Goal: Task Accomplishment & Management: Use online tool/utility

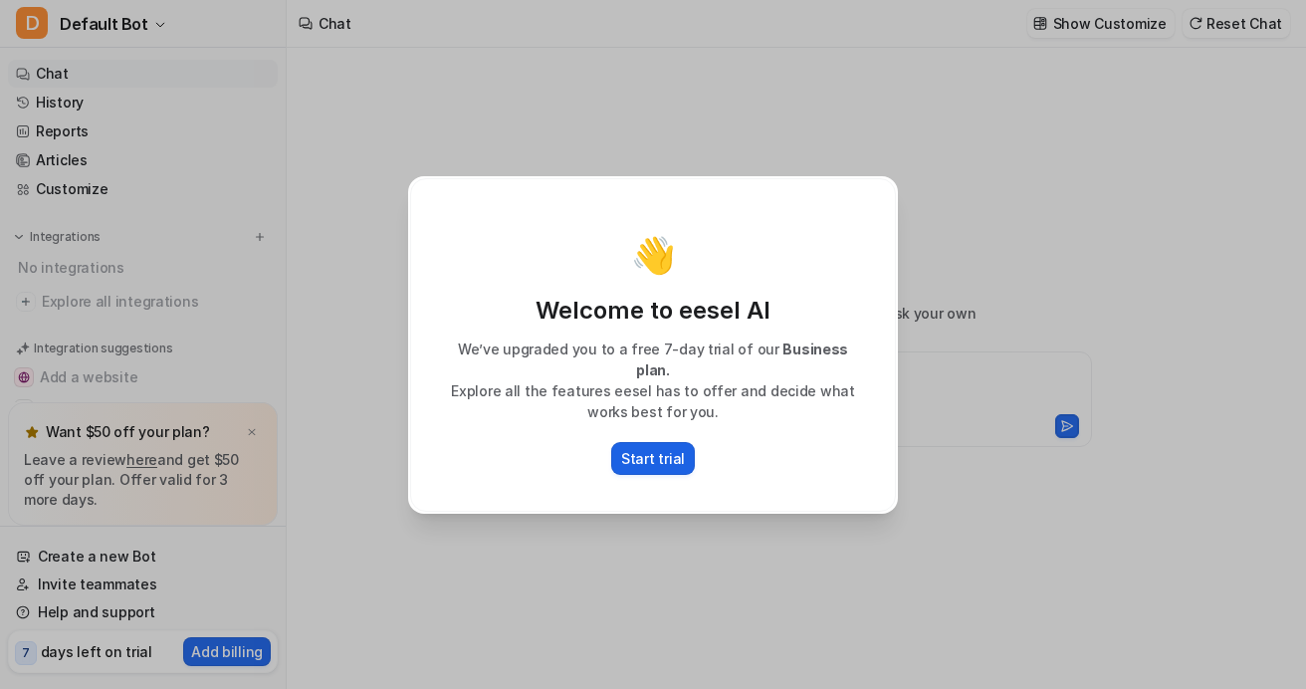
click at [646, 454] on p "Start trial" at bounding box center [653, 458] width 64 height 21
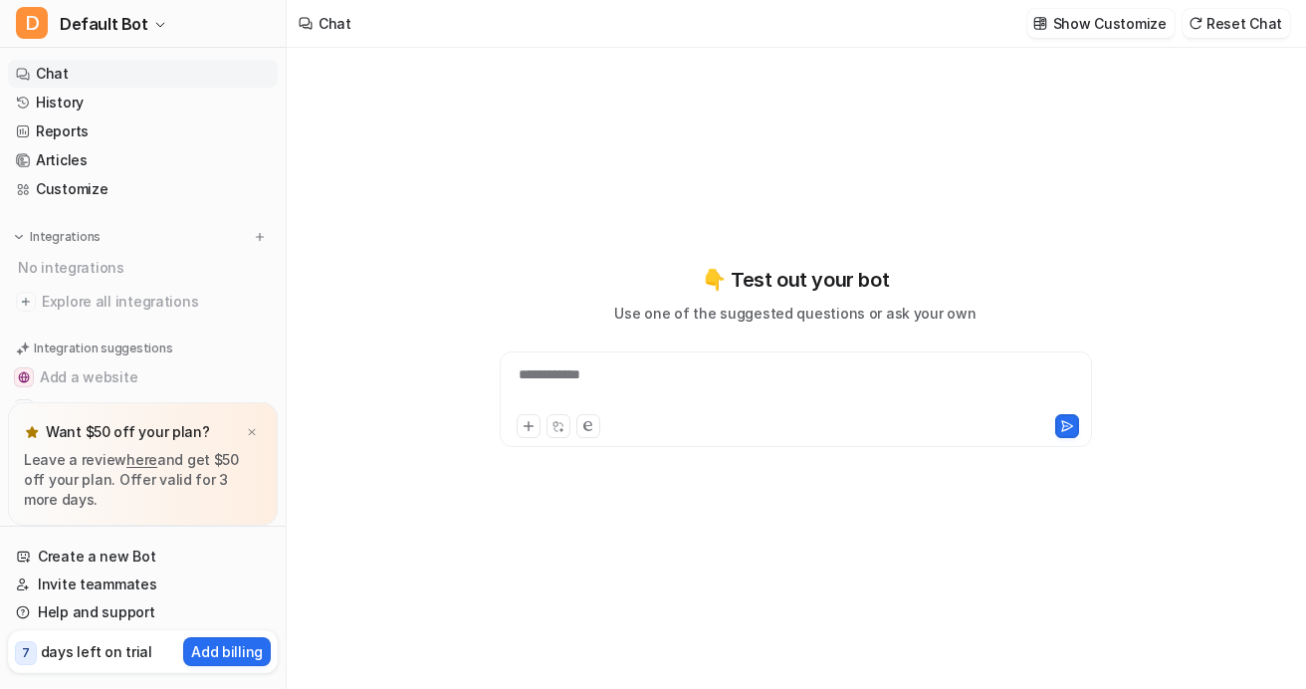
click at [695, 354] on div "**********" at bounding box center [796, 399] width 592 height 96
click at [695, 359] on div "**********" at bounding box center [796, 399] width 592 height 96
click at [695, 372] on div at bounding box center [796, 387] width 582 height 46
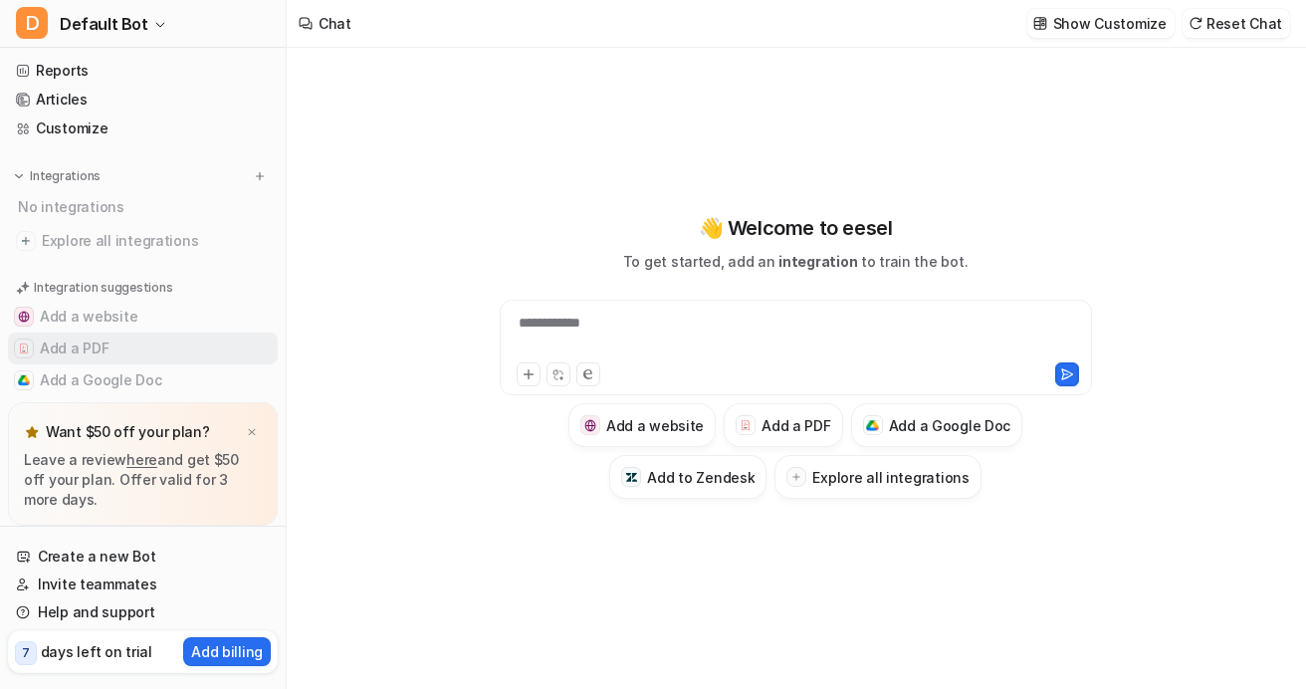
type textarea "**********"
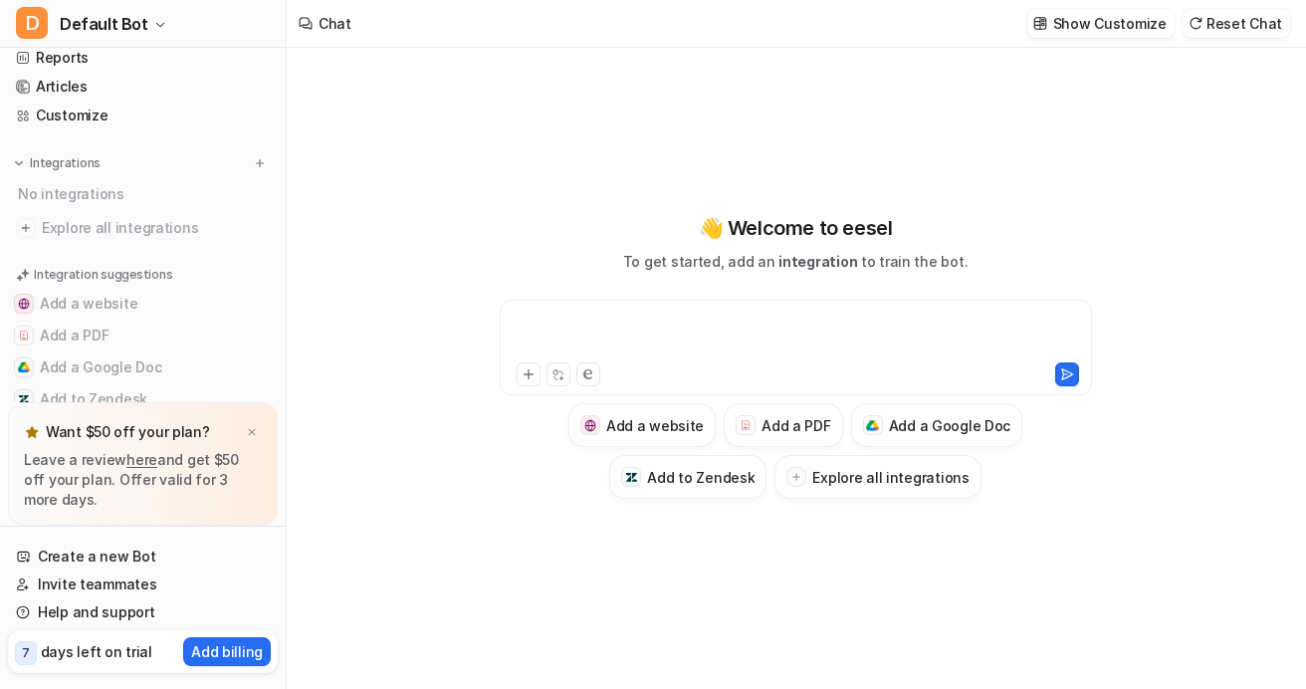
click at [617, 332] on div at bounding box center [796, 335] width 582 height 46
click at [870, 474] on h3 "Explore all integrations" at bounding box center [890, 477] width 156 height 21
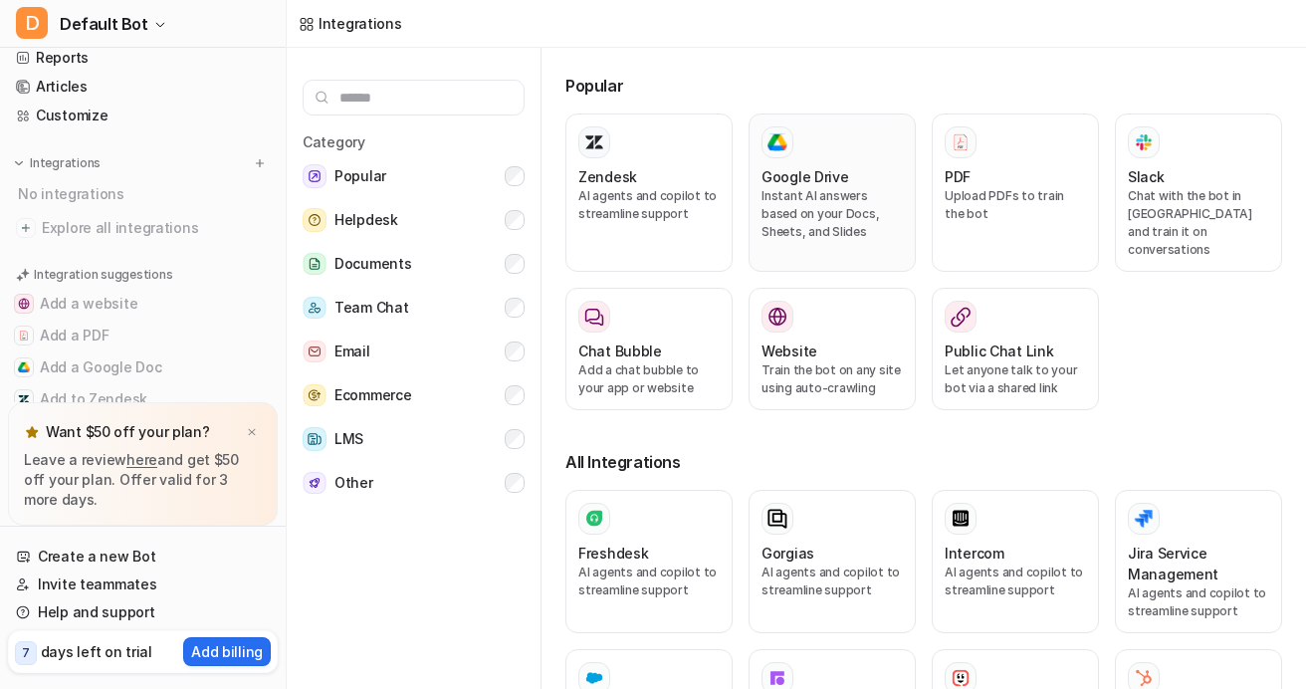
click at [791, 194] on p "Instant AI answers based on your Docs, Sheets, and Slides" at bounding box center [831, 214] width 141 height 54
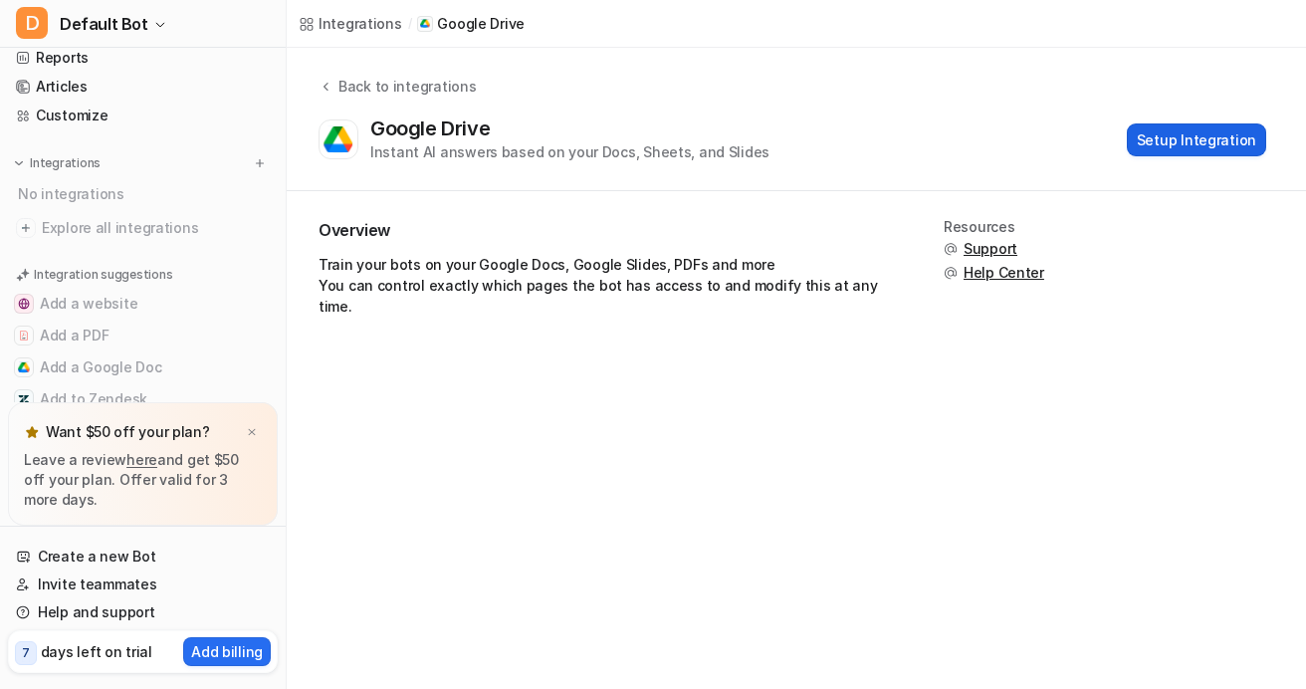
click at [1161, 148] on button "Setup Integration" at bounding box center [1195, 139] width 139 height 33
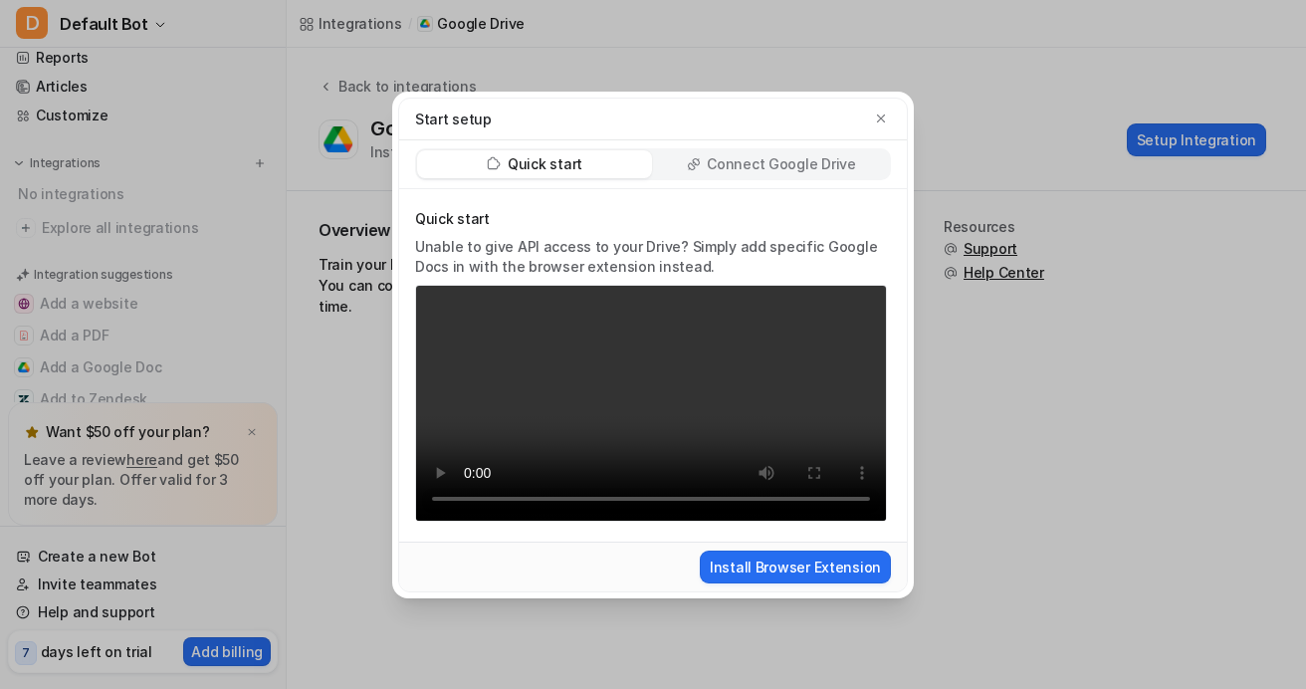
click at [824, 154] on p "Connect Google Drive" at bounding box center [781, 164] width 148 height 20
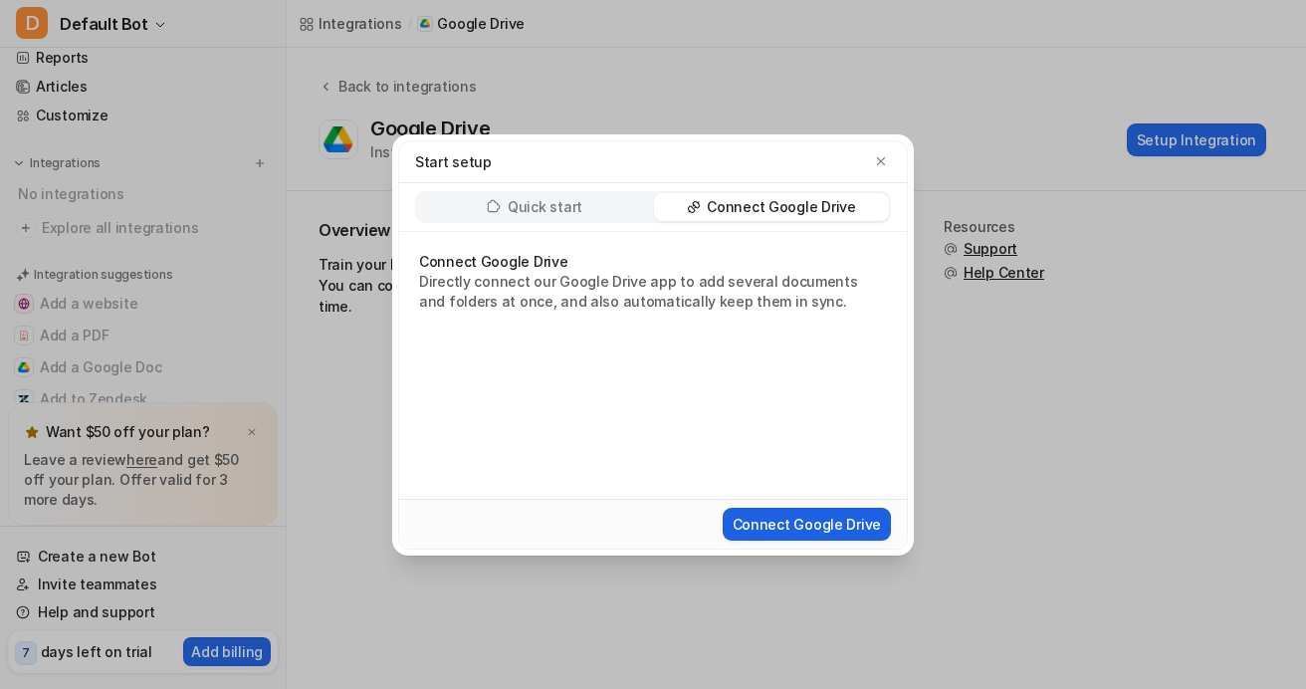
click at [843, 523] on button "Connect Google Drive" at bounding box center [806, 523] width 168 height 33
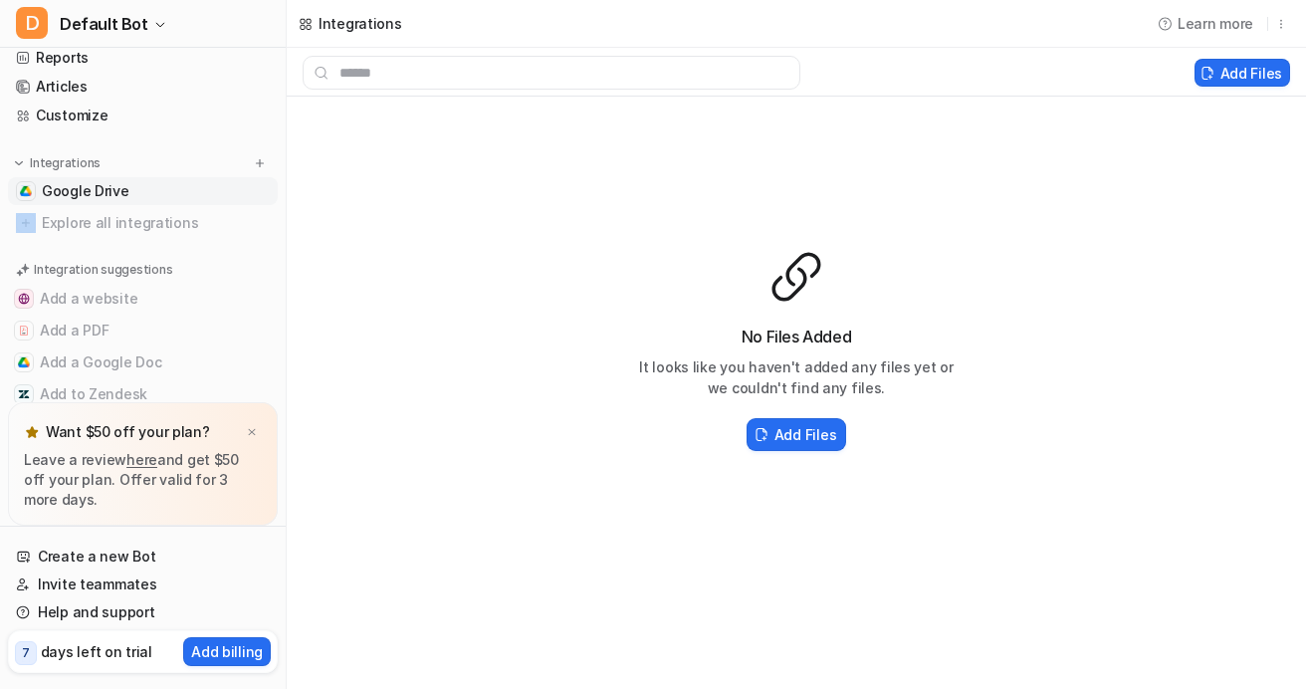
click at [80, 204] on ul "Google Drive Explore all integrations" at bounding box center [143, 207] width 270 height 60
click at [106, 180] on link "Google Drive" at bounding box center [143, 191] width 270 height 28
click at [119, 192] on span "Google Drive" at bounding box center [86, 191] width 88 height 20
click at [183, 193] on link "Google Drive" at bounding box center [143, 191] width 270 height 28
click at [215, 177] on link "Google Drive" at bounding box center [143, 191] width 270 height 28
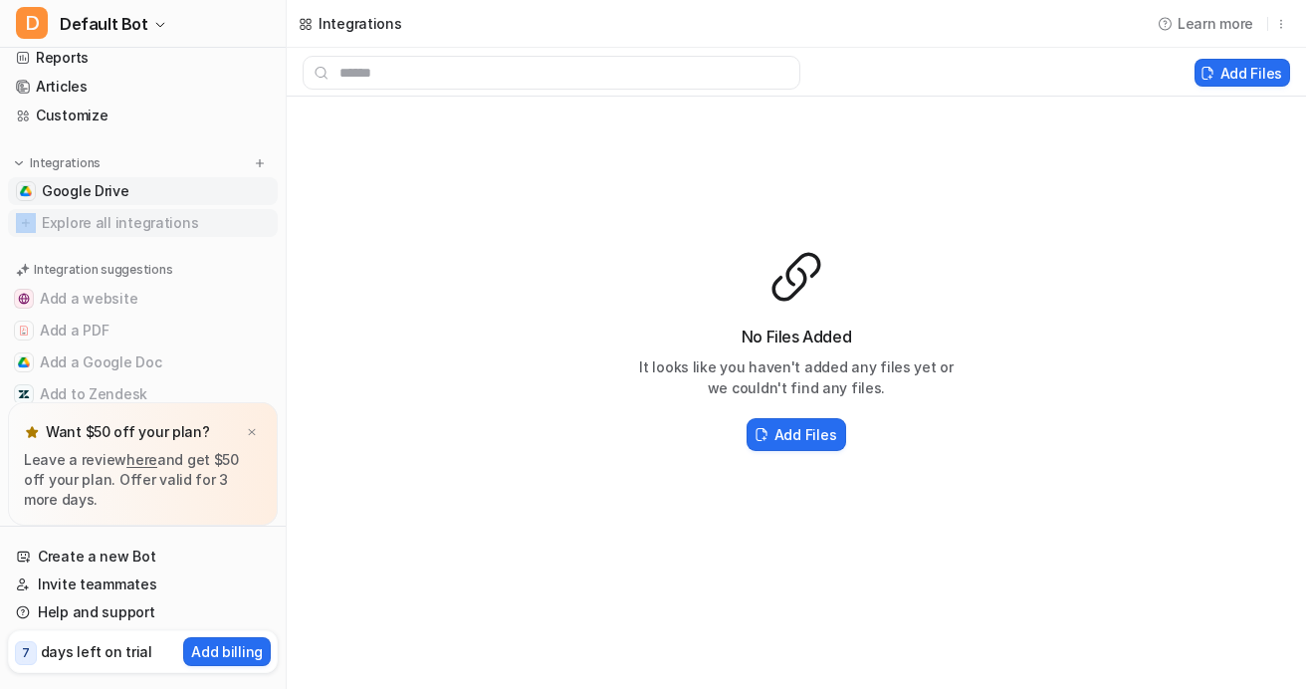
click at [19, 223] on img at bounding box center [26, 223] width 20 height 20
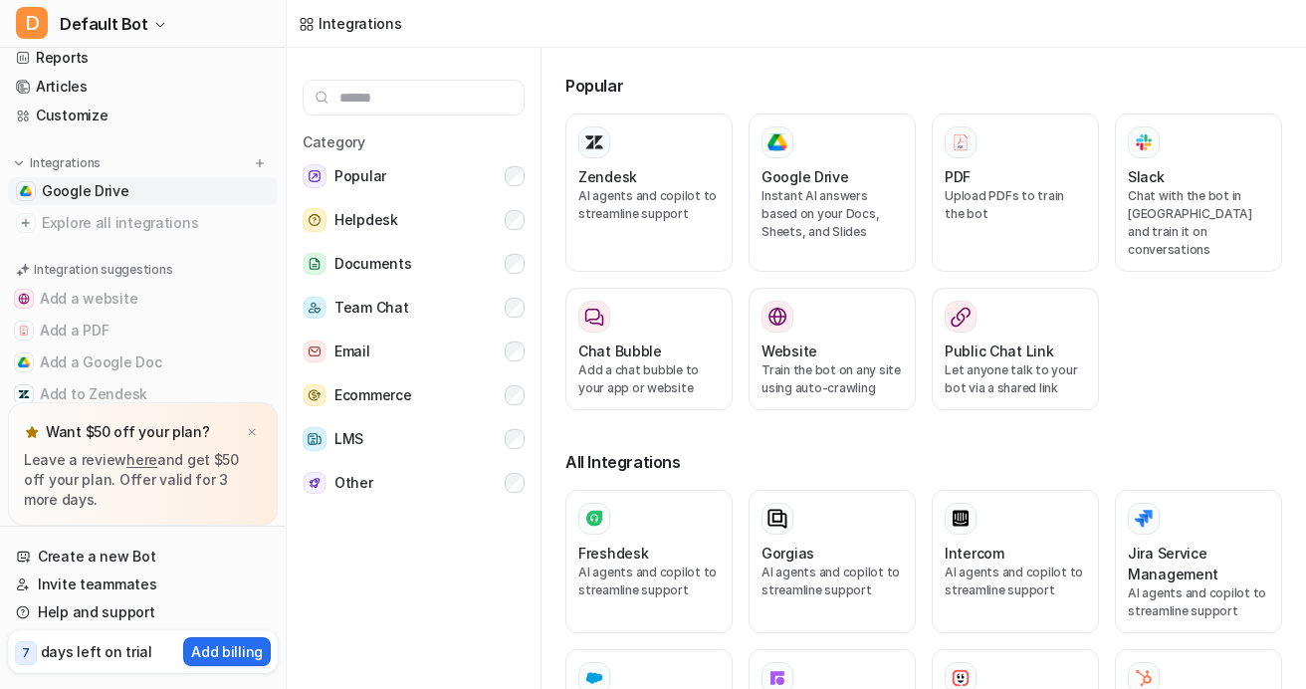
click at [100, 189] on span "Google Drive" at bounding box center [86, 191] width 88 height 20
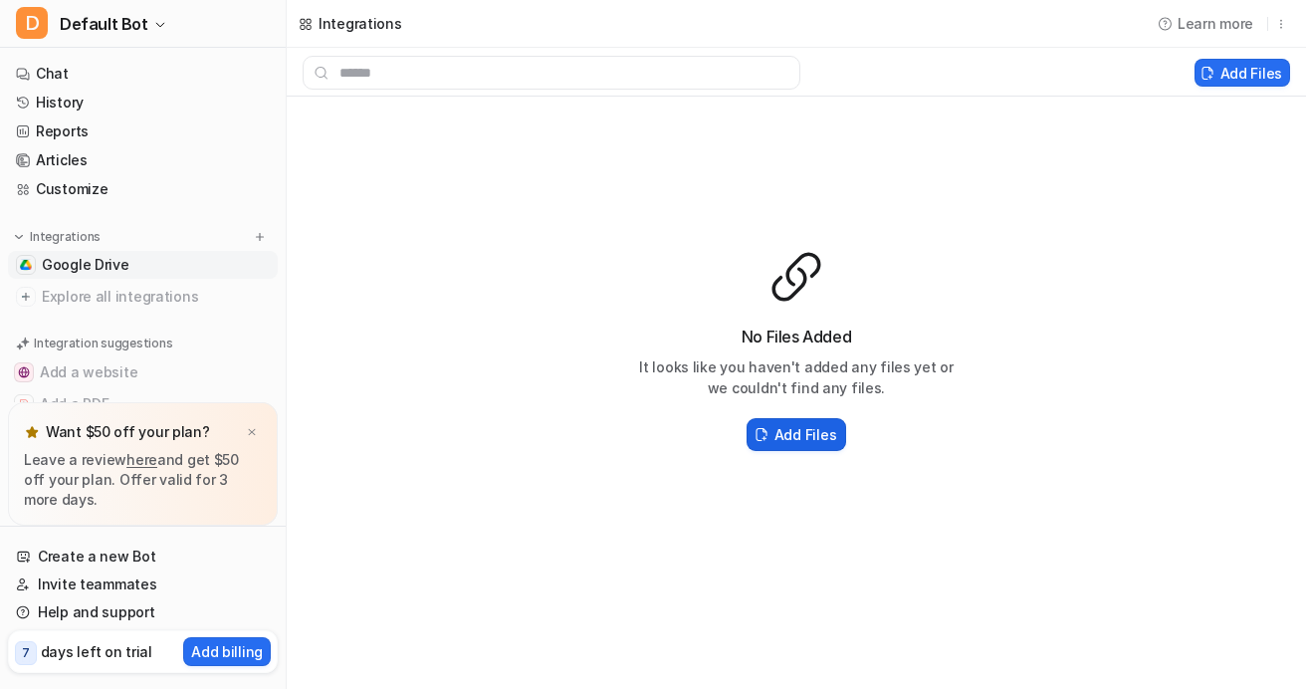
click at [787, 448] on button "Add Files" at bounding box center [796, 434] width 100 height 33
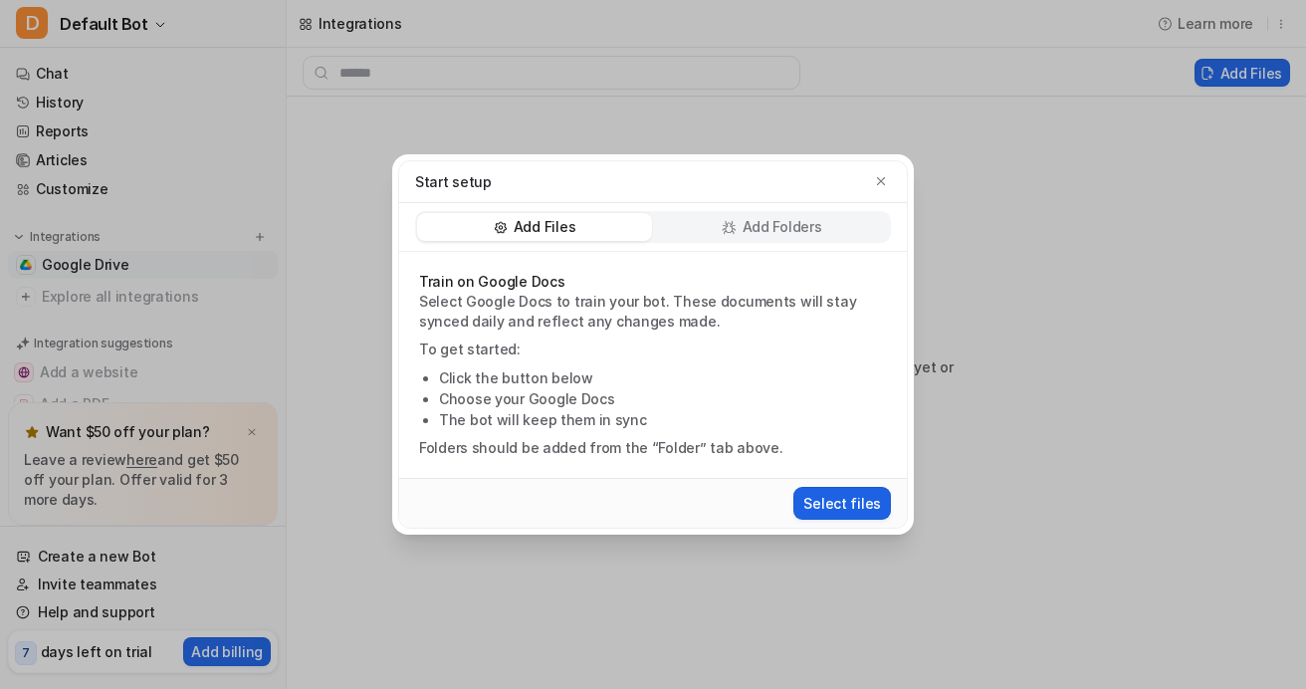
click at [837, 503] on button "Select files" at bounding box center [842, 503] width 98 height 33
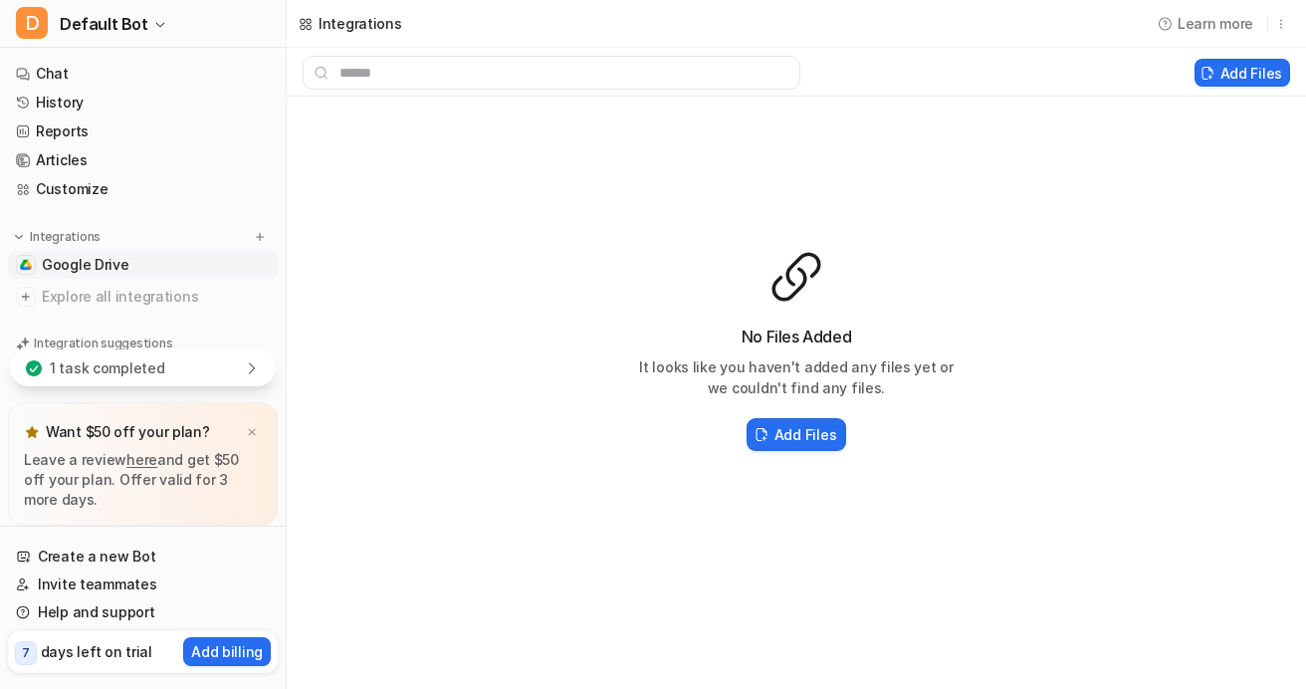
click at [192, 363] on div "1 task completed" at bounding box center [143, 367] width 266 height 37
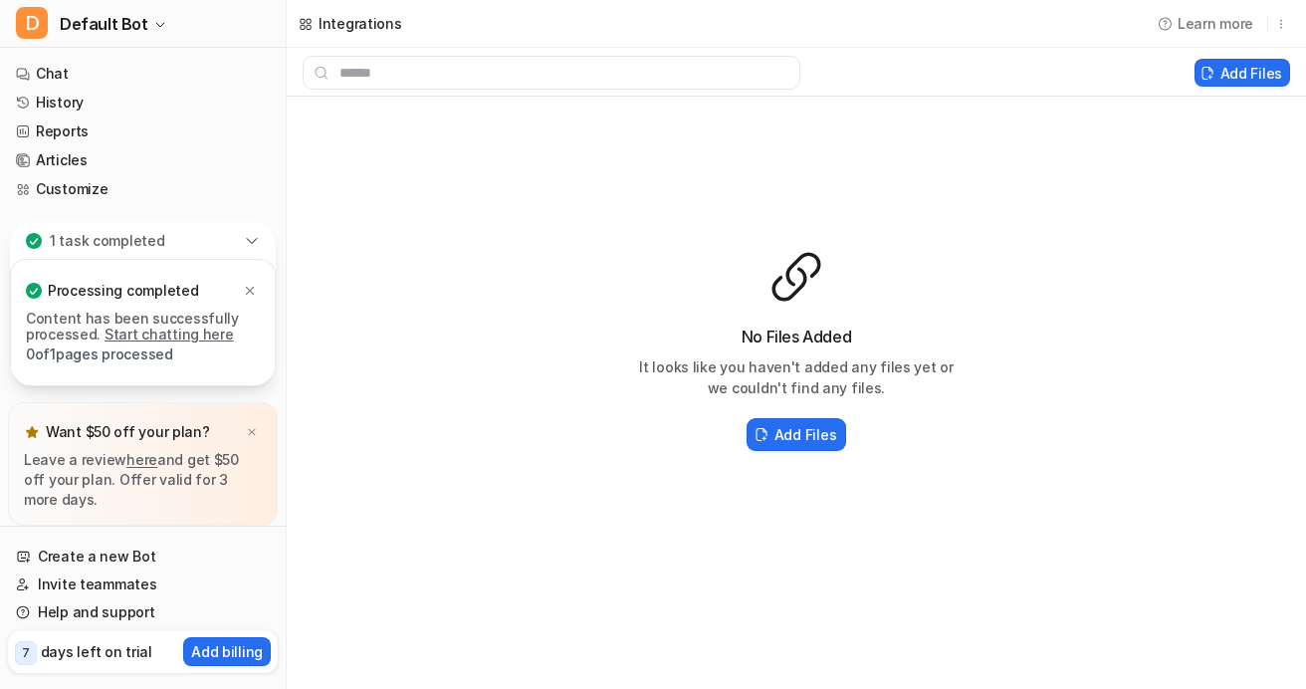
click at [201, 332] on link "Start chatting here" at bounding box center [168, 333] width 129 height 17
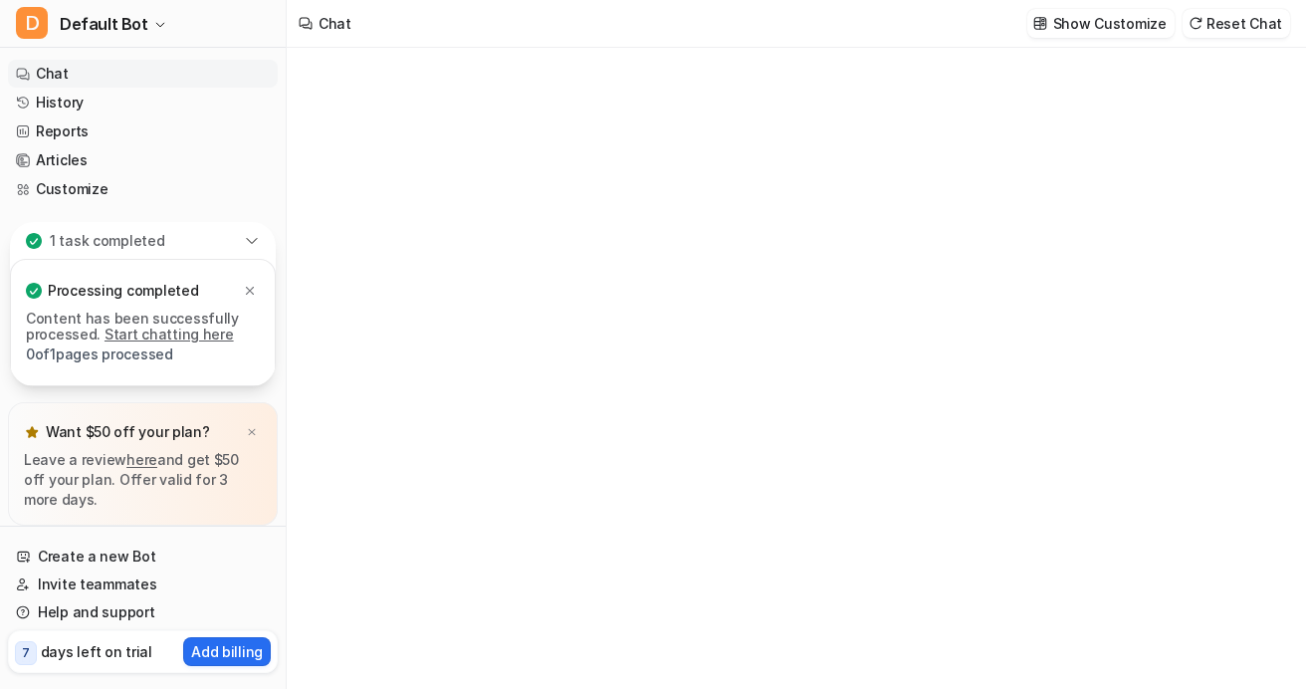
type textarea "**********"
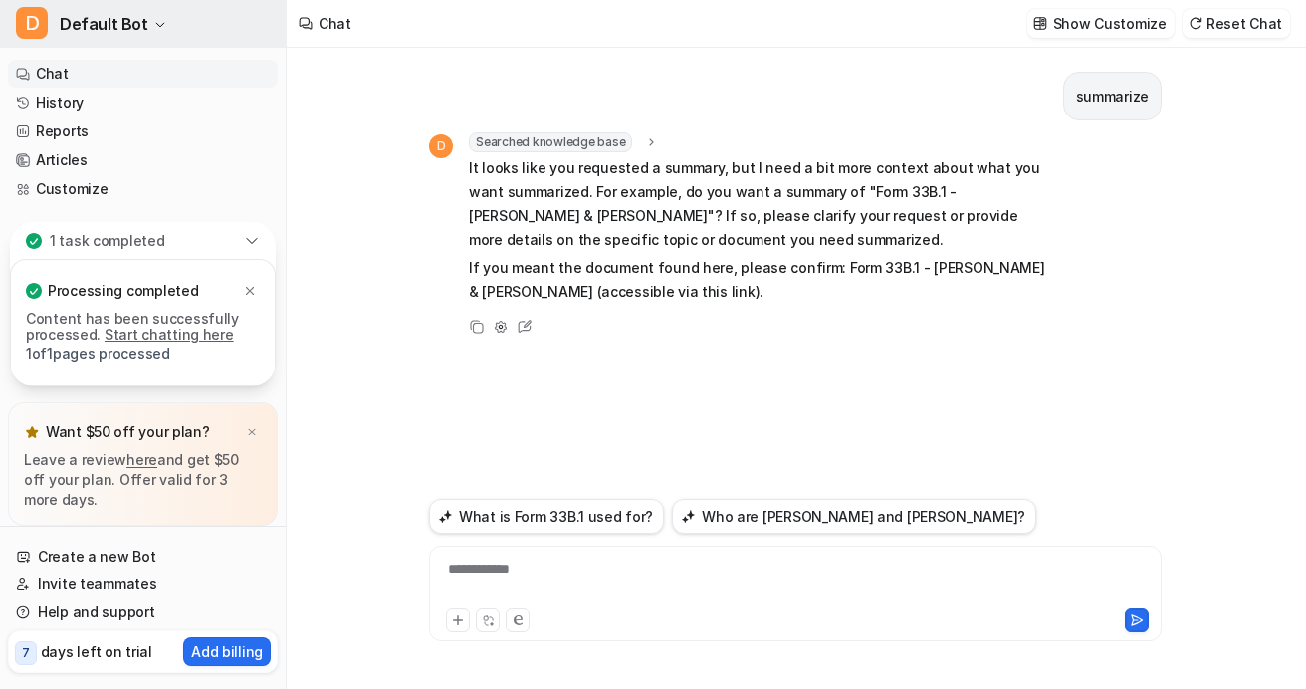
click at [143, 29] on button "D Default Bot" at bounding box center [143, 24] width 286 height 48
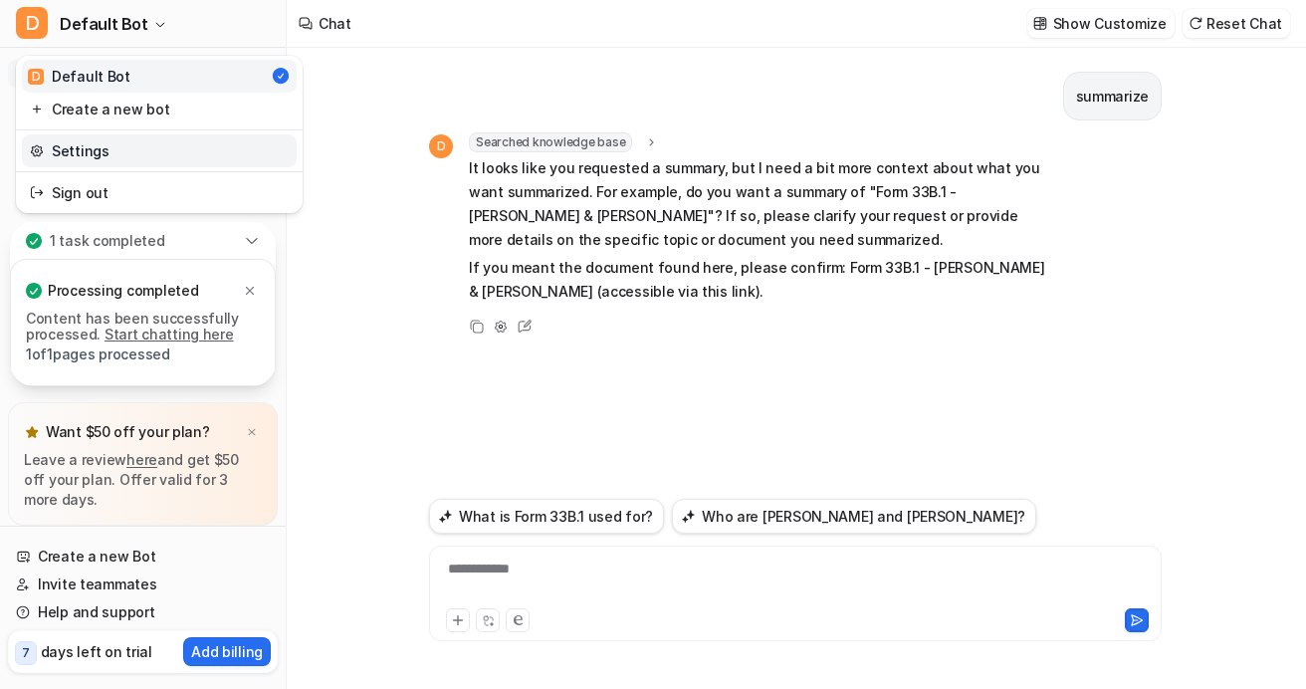
click at [121, 160] on link "Settings" at bounding box center [159, 150] width 275 height 33
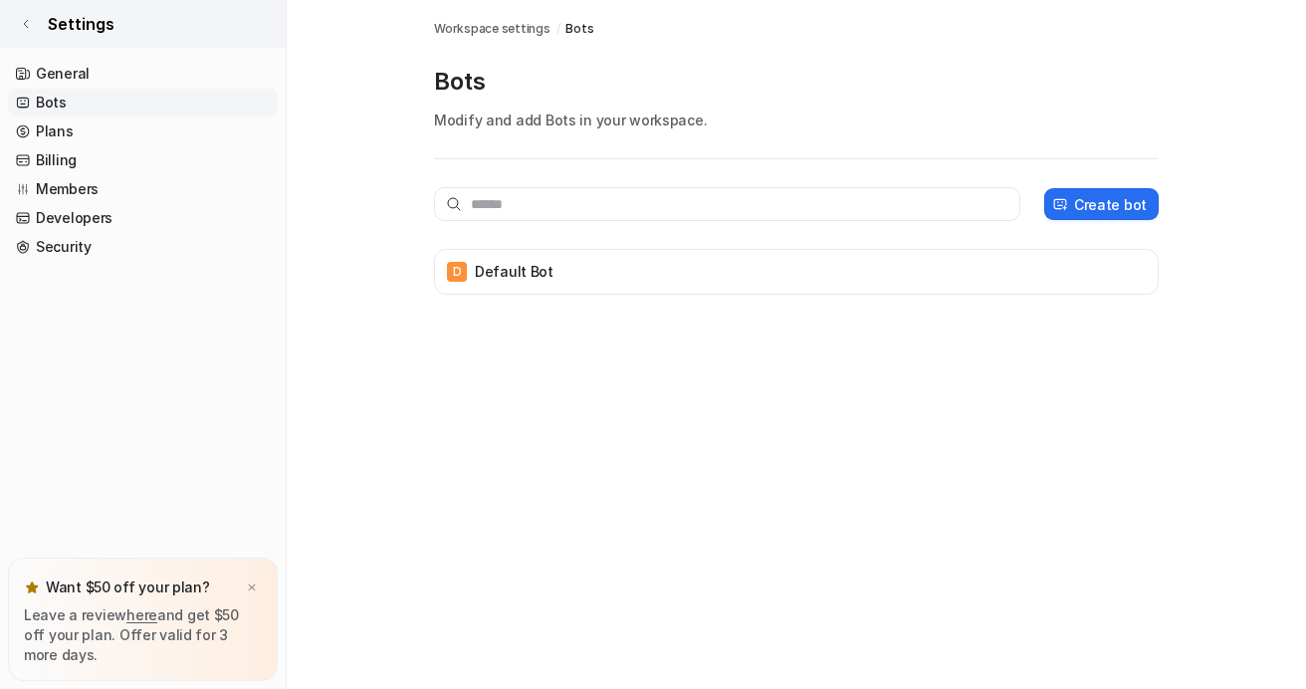
click at [23, 24] on icon at bounding box center [26, 24] width 12 height 12
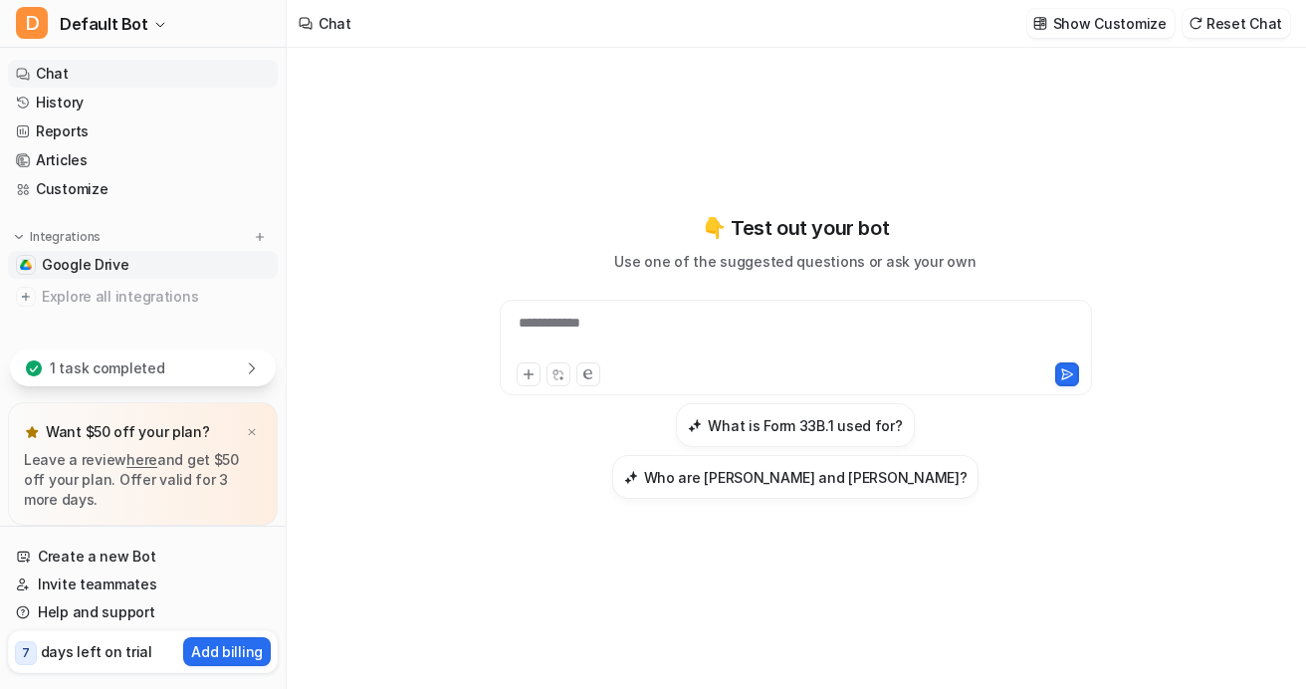
click at [108, 269] on span "Google Drive" at bounding box center [86, 265] width 88 height 20
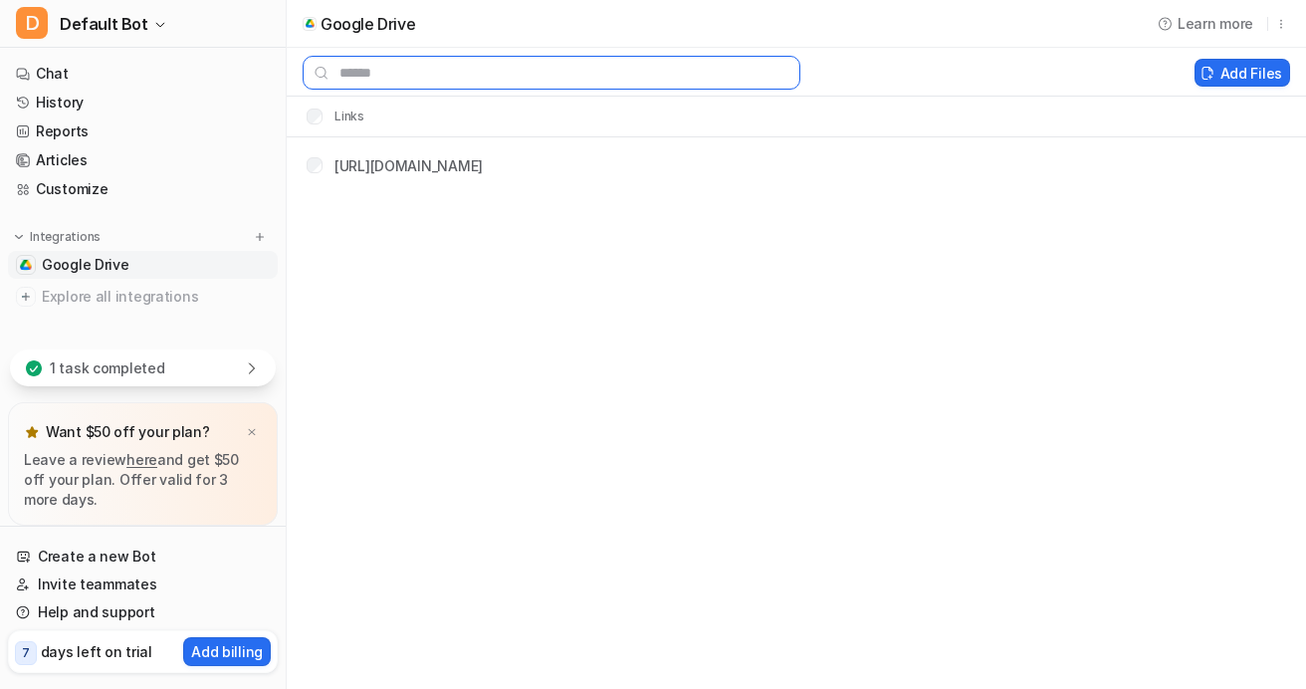
click at [368, 72] on input "text" at bounding box center [552, 73] width 498 height 34
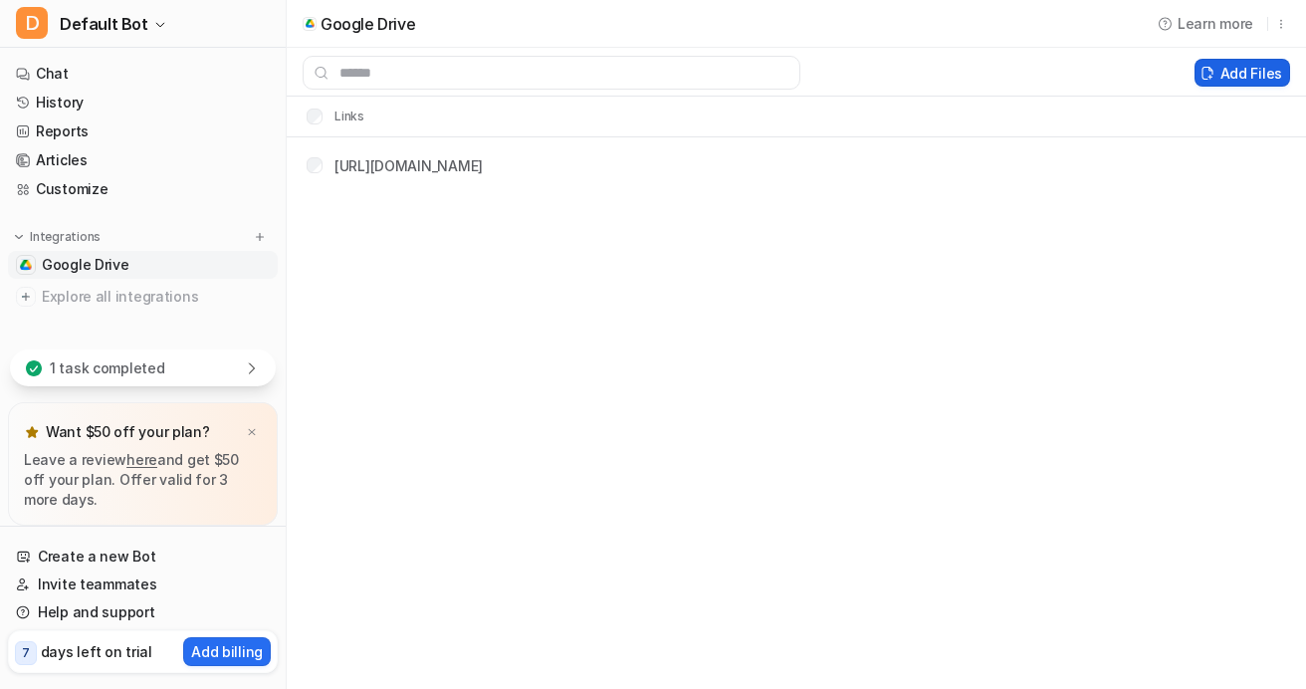
click at [1221, 69] on button "Add Files" at bounding box center [1242, 73] width 96 height 28
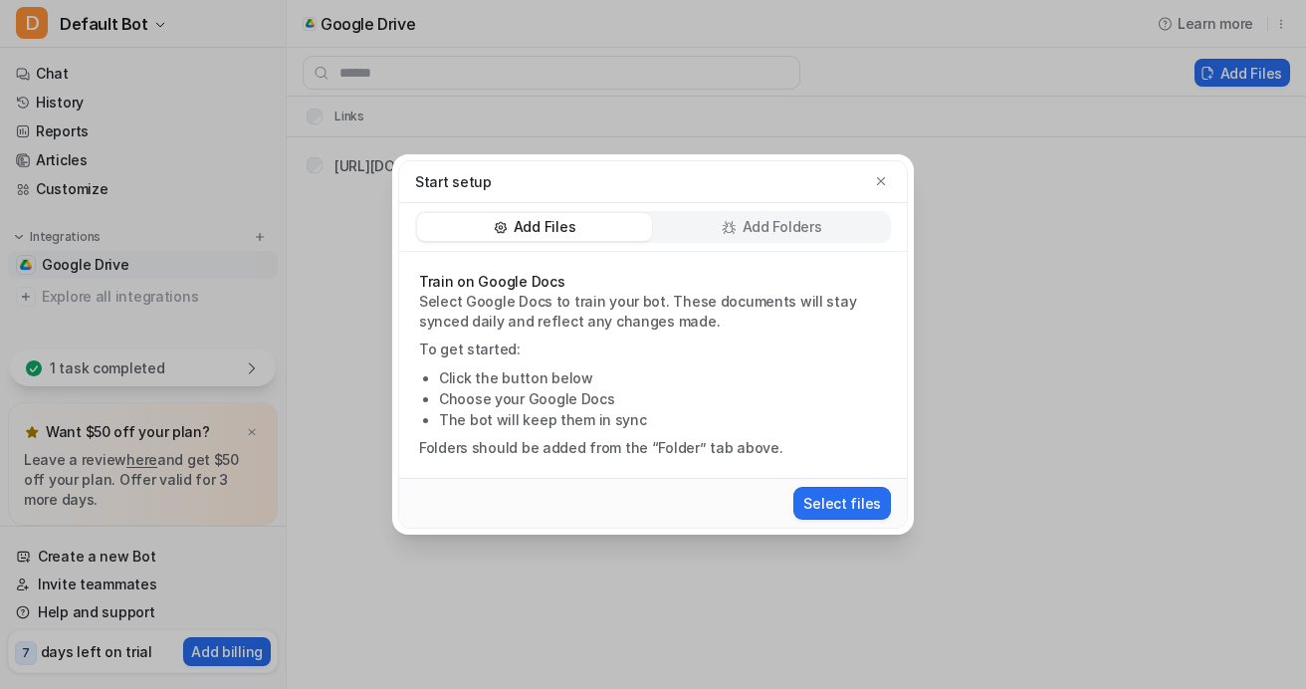
click at [758, 222] on p "Add Folders" at bounding box center [782, 227] width 80 height 20
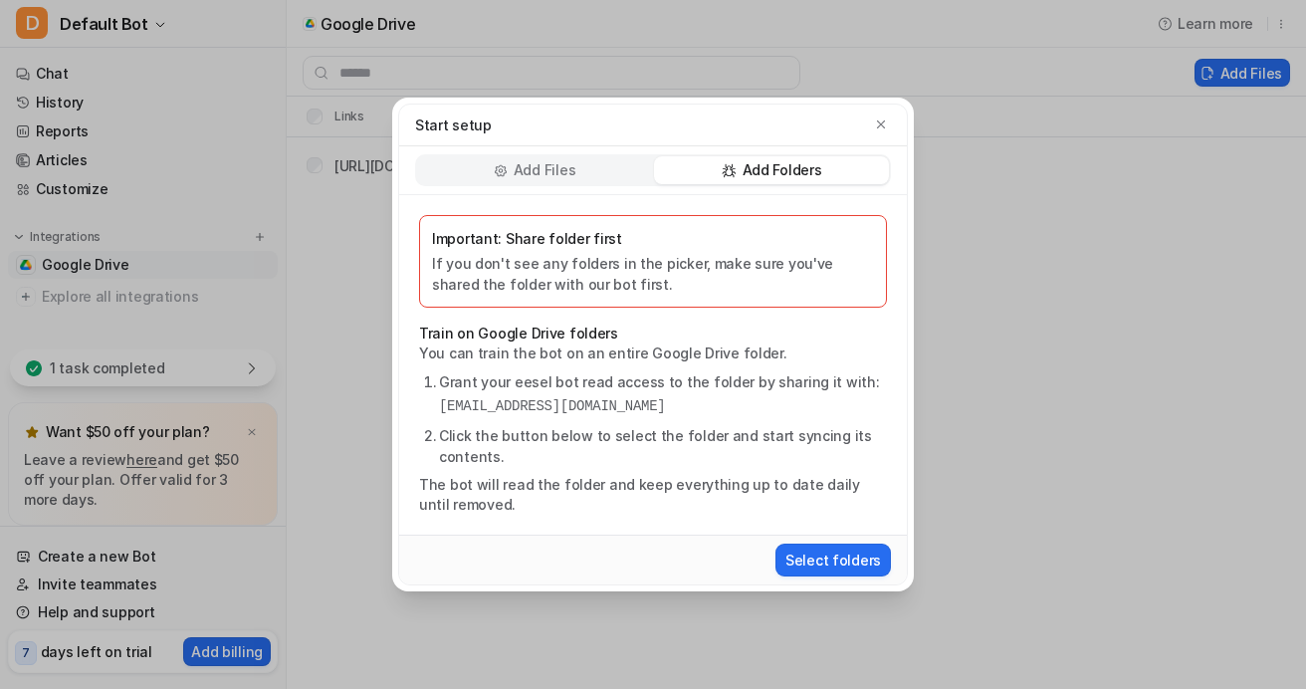
click at [716, 401] on pre "[EMAIL_ADDRESS][DOMAIN_NAME]" at bounding box center [663, 406] width 448 height 21
copy pre "[EMAIL_ADDRESS][DOMAIN_NAME]"
click at [814, 555] on button "Select folders" at bounding box center [832, 559] width 115 height 33
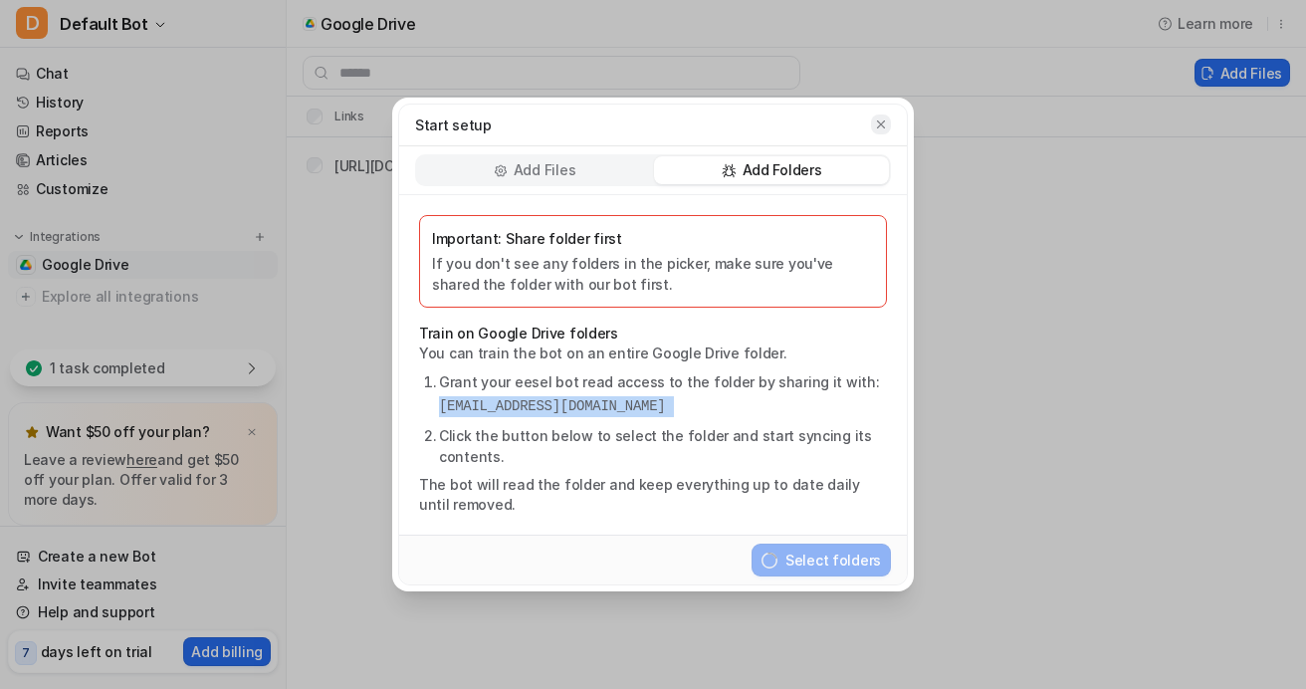
click at [884, 125] on icon "button" at bounding box center [881, 124] width 14 height 14
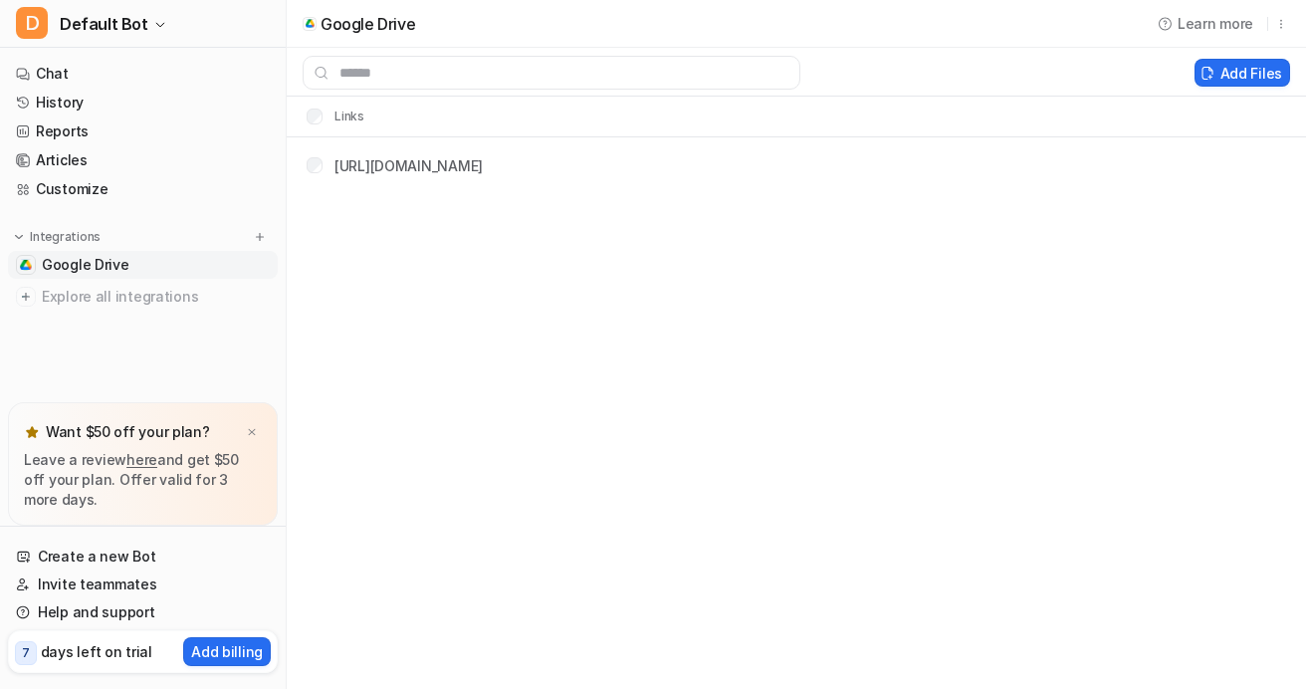
click at [215, 262] on link "Google Drive" at bounding box center [143, 265] width 270 height 28
click at [46, 98] on link "History" at bounding box center [143, 103] width 270 height 28
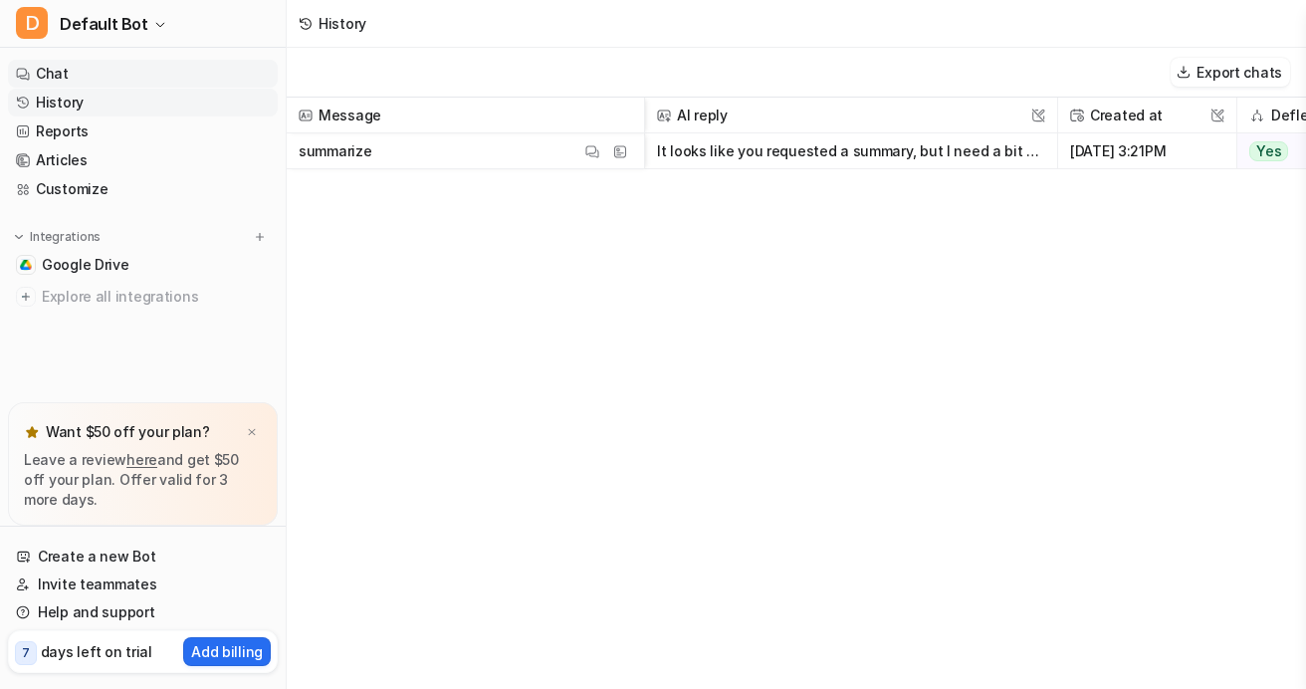
click at [69, 79] on link "Chat" at bounding box center [143, 74] width 270 height 28
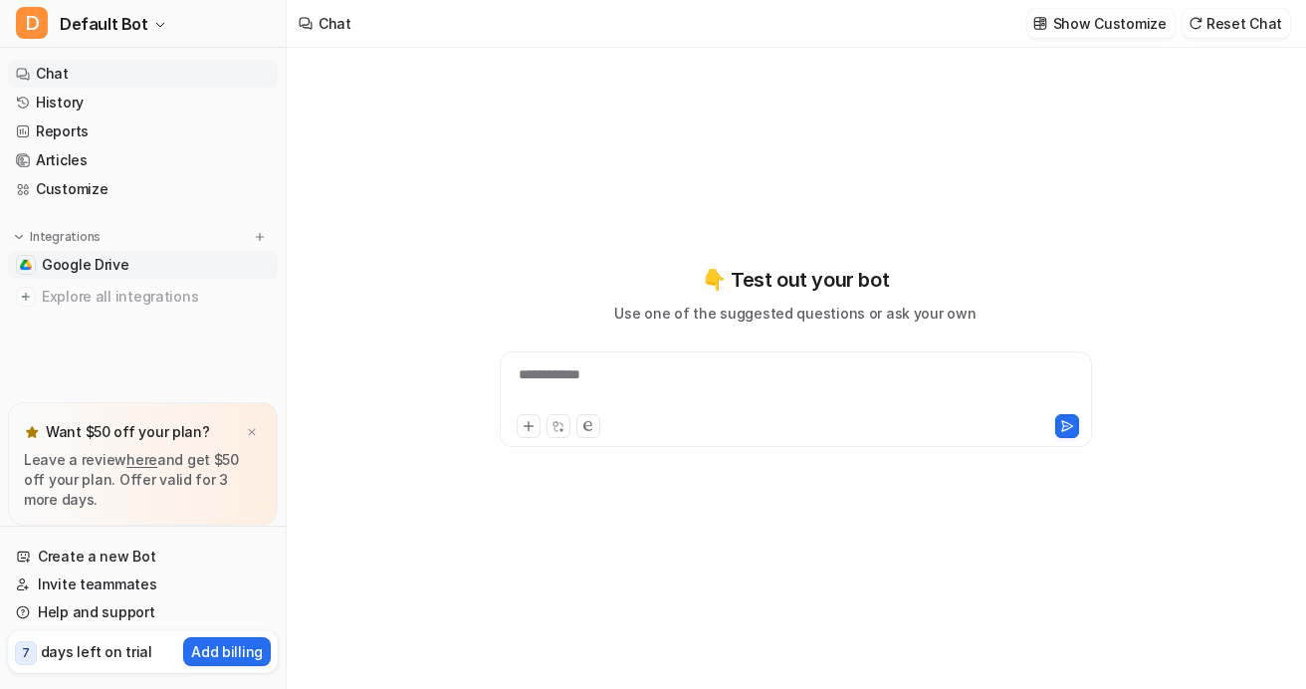
click at [78, 271] on span "Google Drive" at bounding box center [86, 265] width 88 height 20
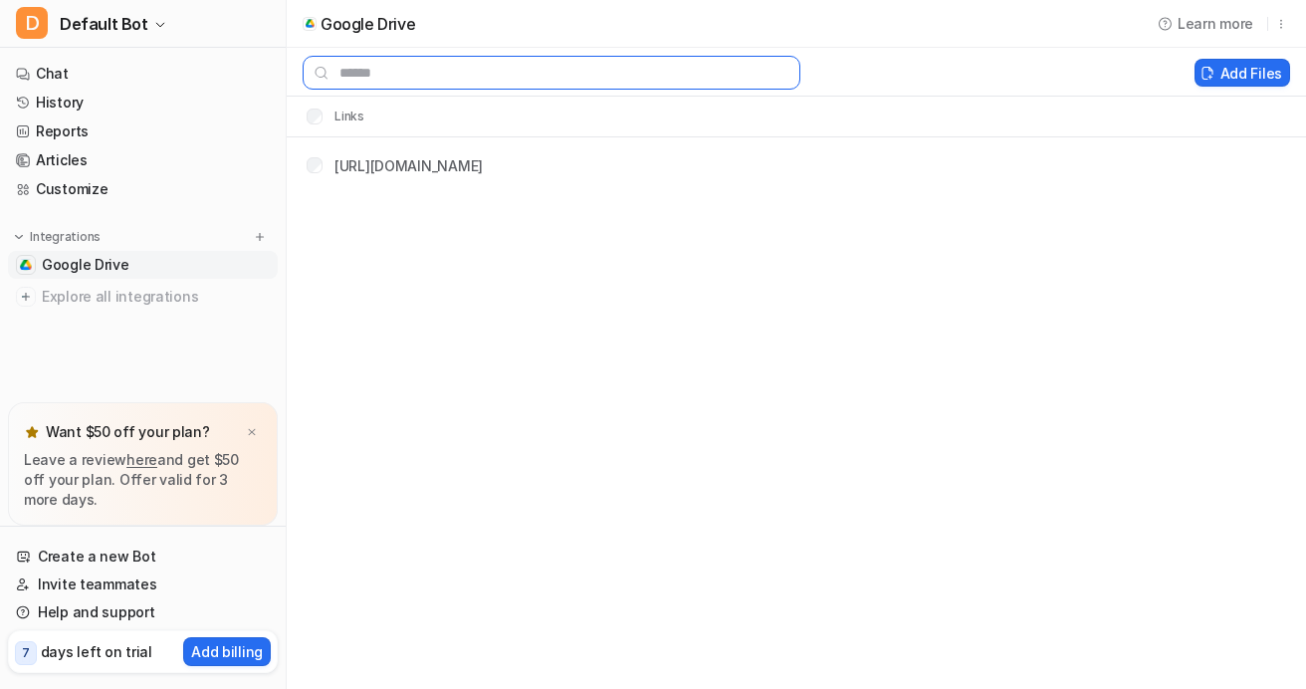
click at [346, 62] on input "text" at bounding box center [552, 73] width 498 height 34
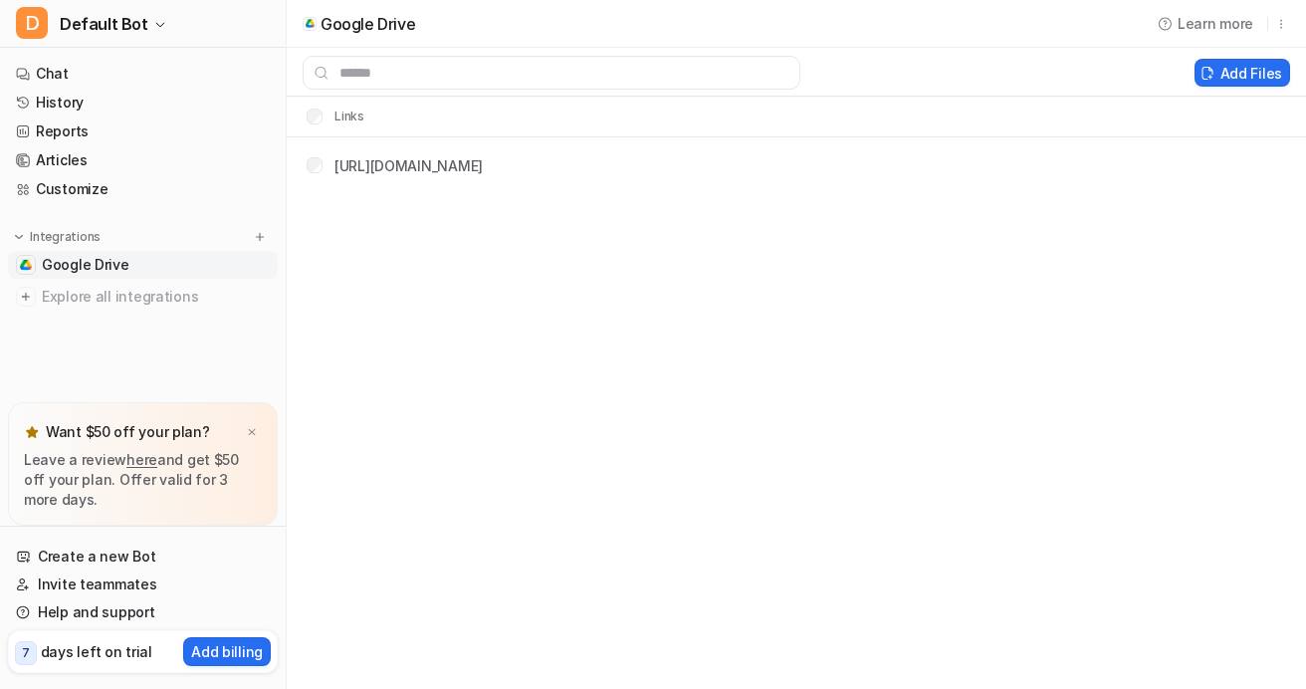
click at [313, 22] on div at bounding box center [310, 24] width 14 height 14
click at [121, 46] on button "D Default Bot" at bounding box center [143, 24] width 286 height 48
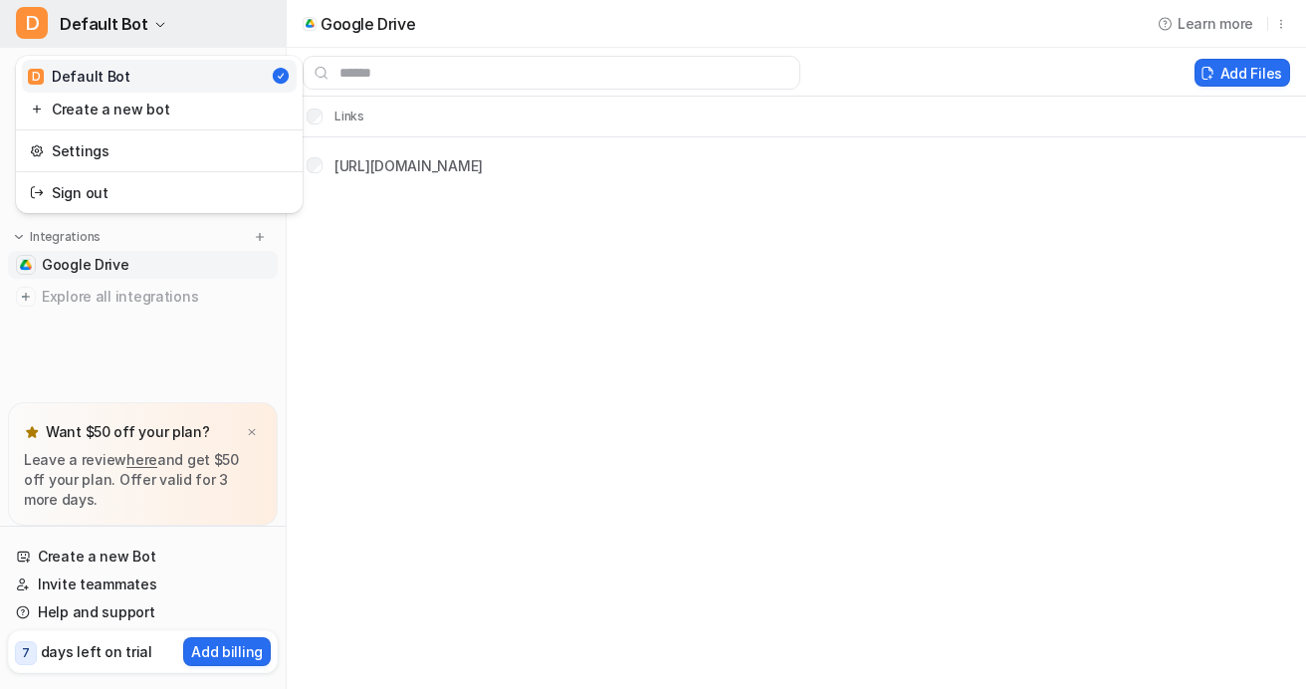
click at [122, 44] on button "D Default Bot" at bounding box center [143, 24] width 286 height 48
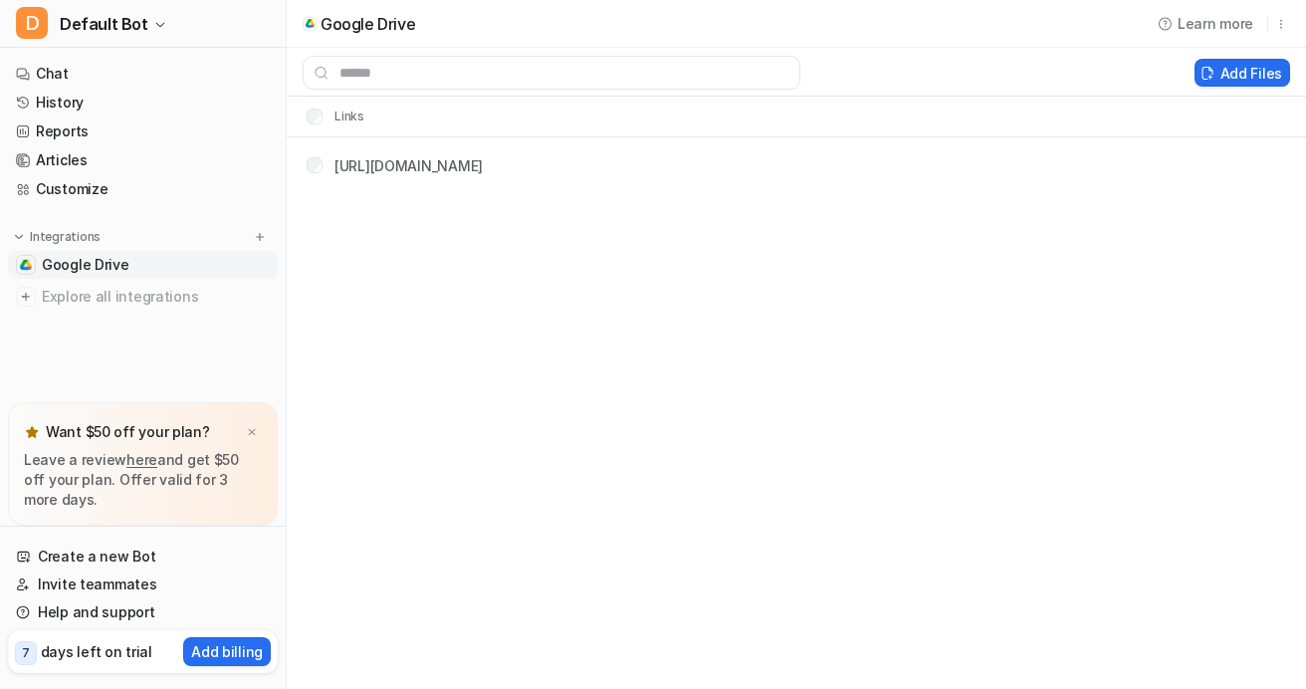
click at [324, 29] on p "Google Drive" at bounding box center [367, 24] width 95 height 20
click at [312, 25] on img at bounding box center [309, 23] width 9 height 8
click at [1221, 89] on div "Add Files" at bounding box center [796, 73] width 1019 height 34
click at [1221, 84] on button "Add Files" at bounding box center [1242, 73] width 96 height 28
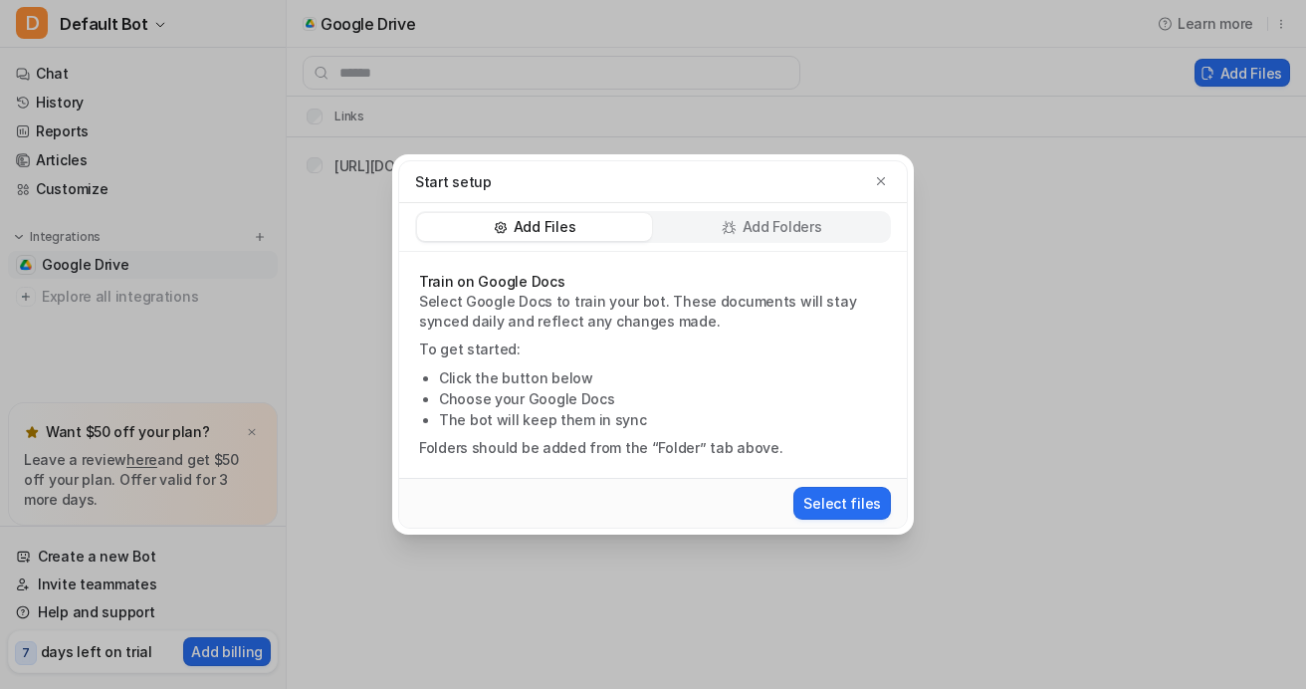
click at [785, 217] on p "Add Folders" at bounding box center [782, 227] width 80 height 20
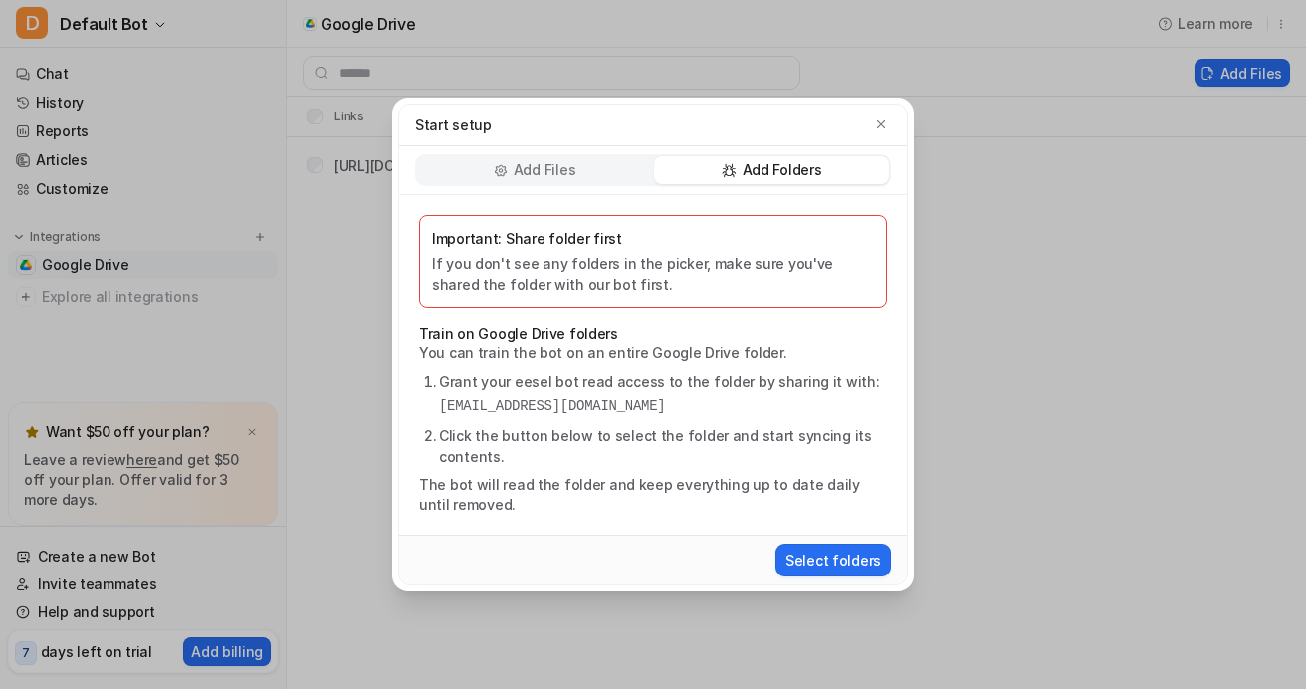
click at [577, 178] on div "Add Files" at bounding box center [534, 170] width 235 height 28
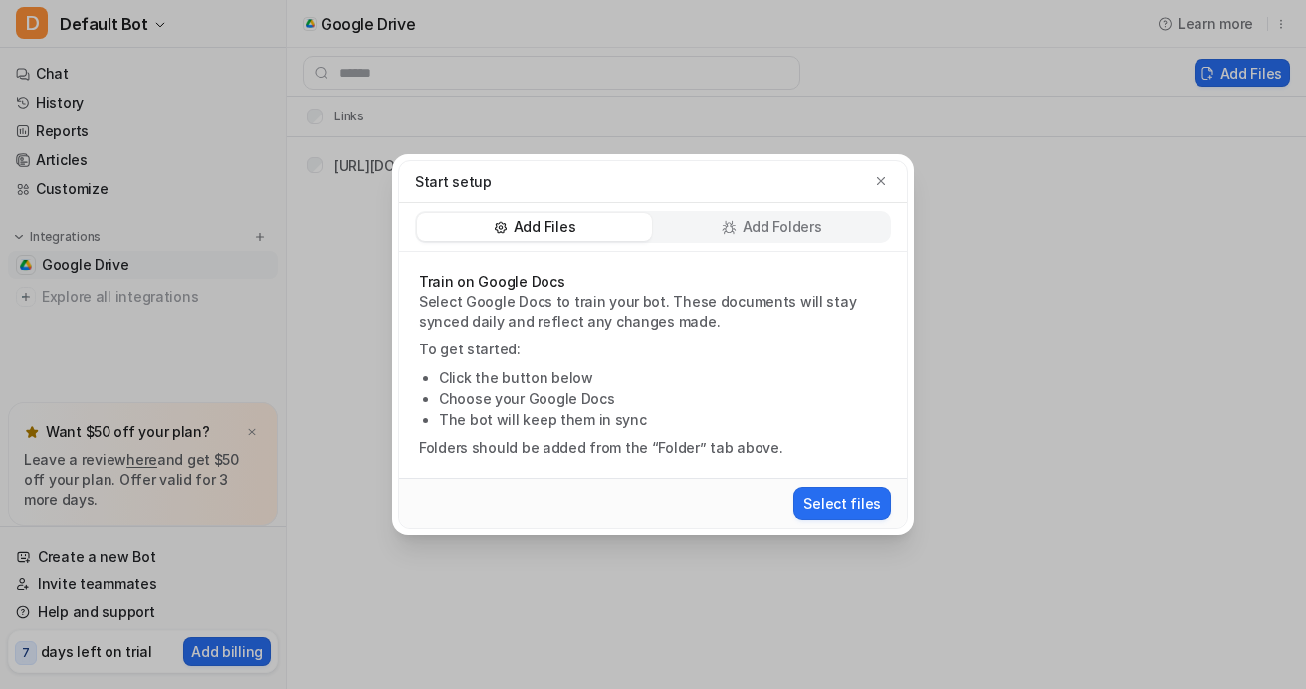
click at [741, 223] on div "Add Folders" at bounding box center [771, 227] width 235 height 28
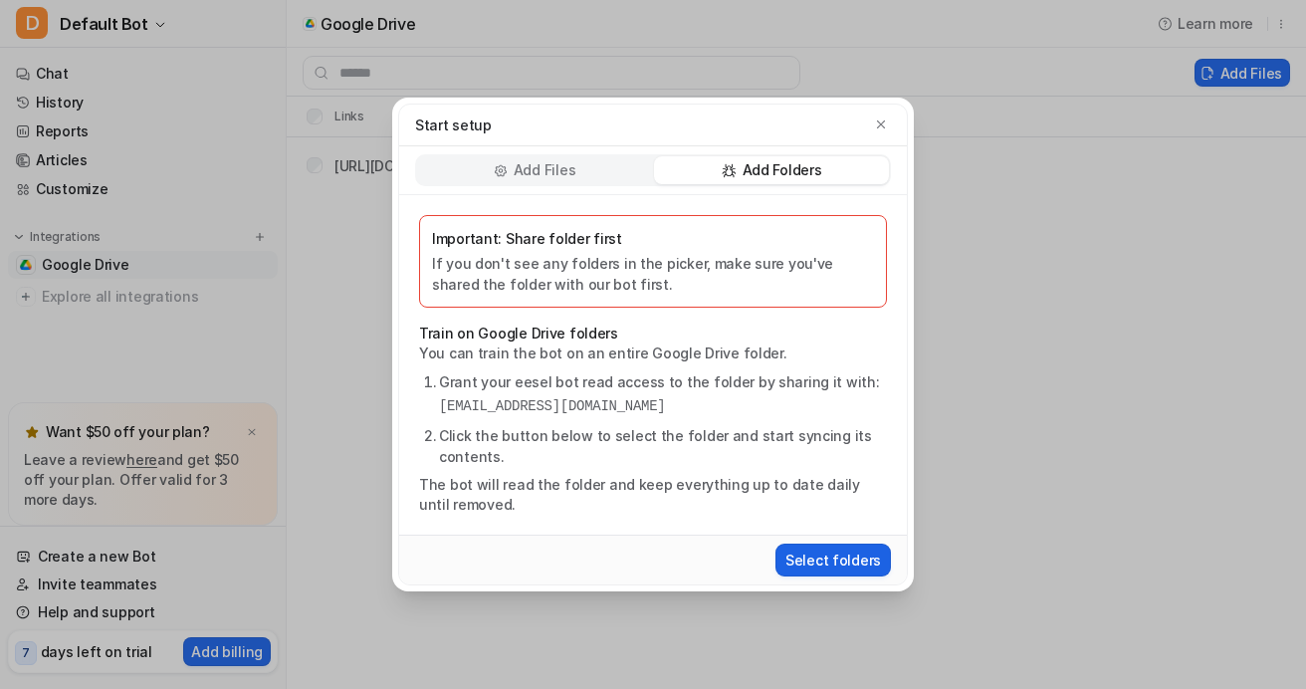
click at [847, 561] on button "Select folders" at bounding box center [832, 559] width 115 height 33
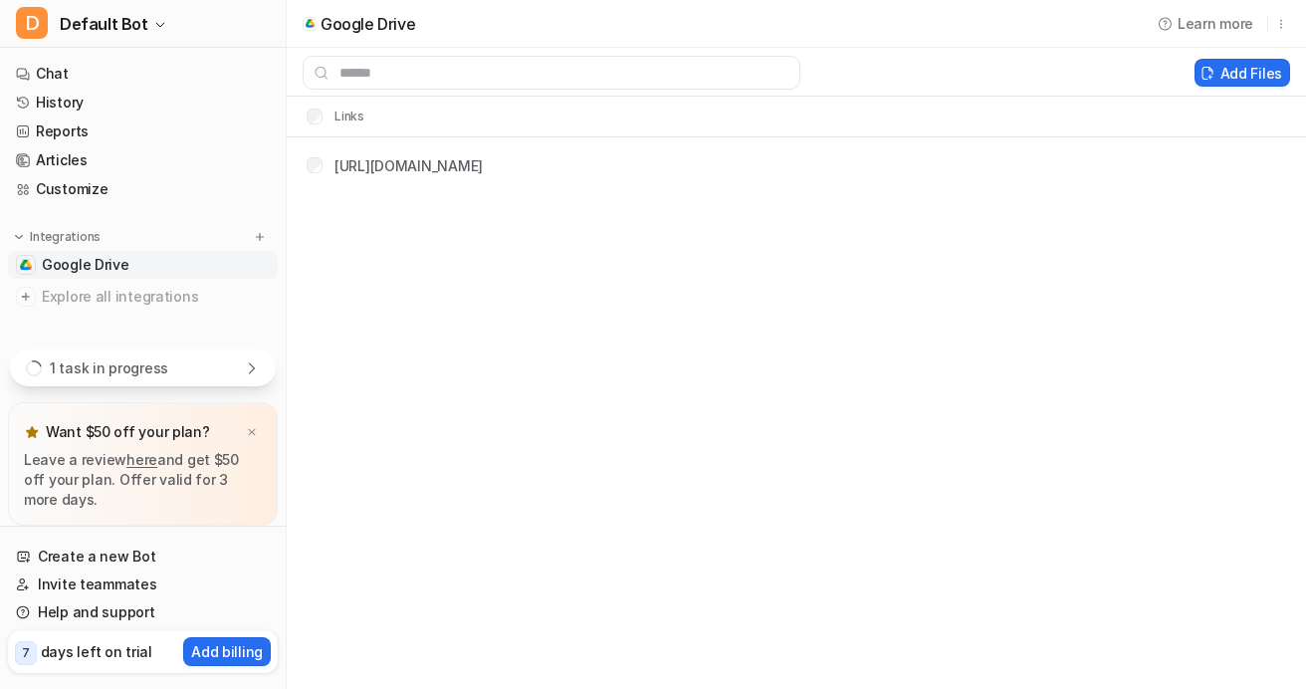
click at [145, 368] on p "1 task in progress" at bounding box center [109, 367] width 118 height 21
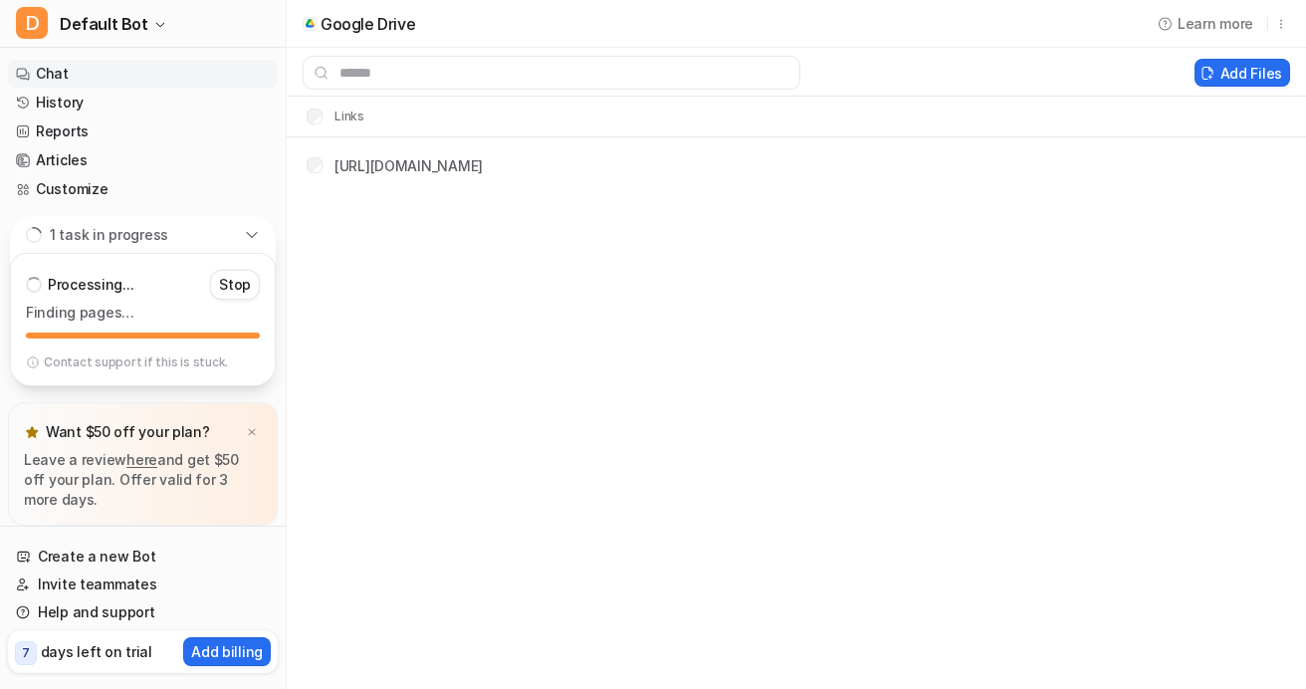
click at [186, 63] on link "Chat" at bounding box center [143, 74] width 270 height 28
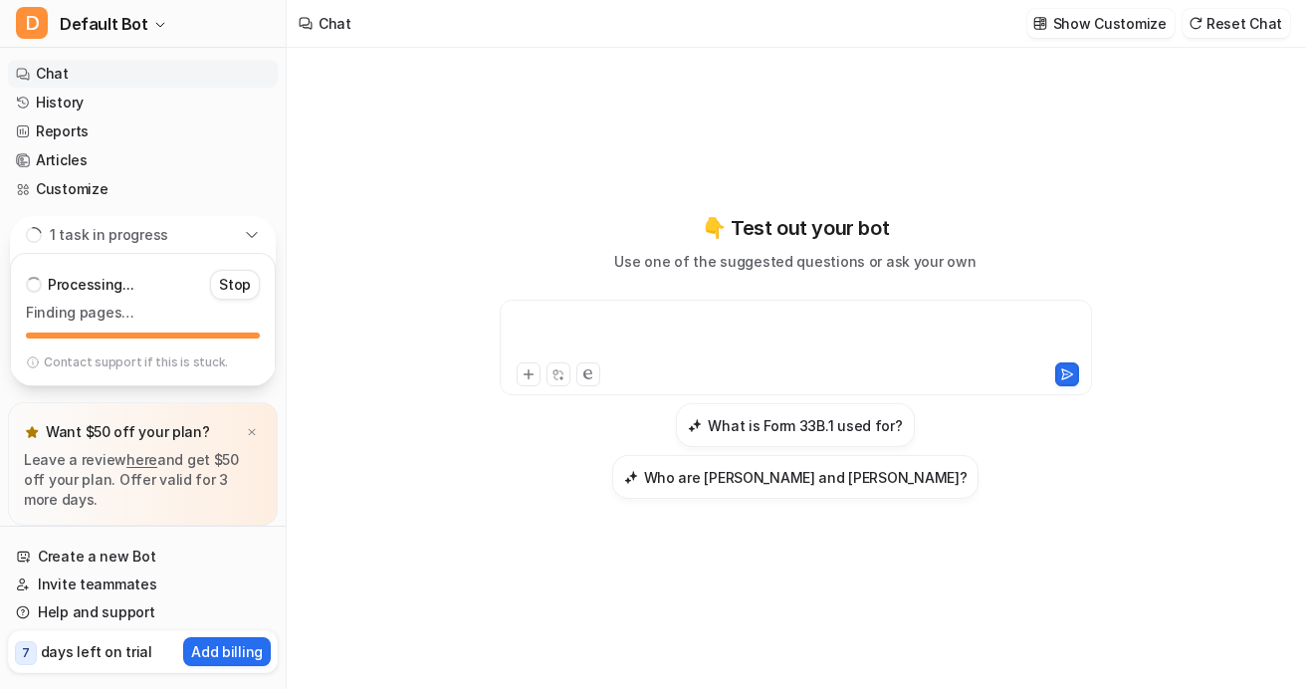
click at [627, 339] on div at bounding box center [796, 335] width 582 height 46
click at [751, 488] on button "Who are [PERSON_NAME] and [PERSON_NAME]?" at bounding box center [795, 477] width 367 height 44
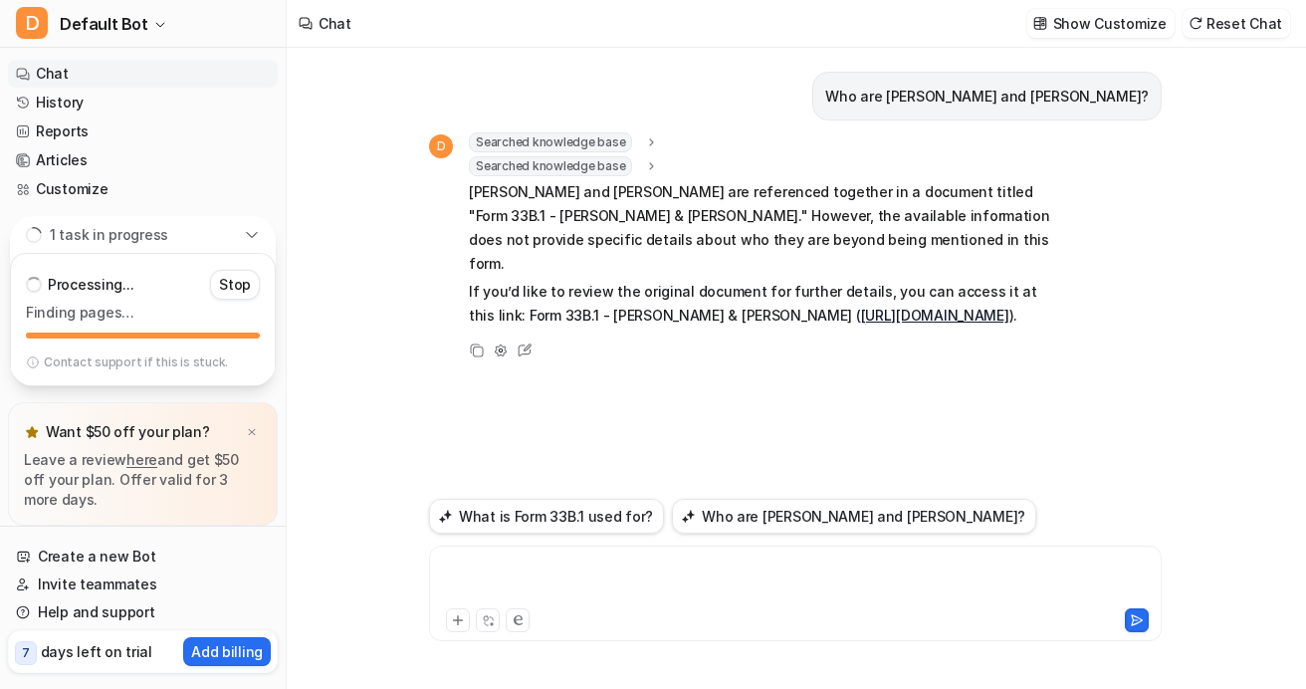
click at [621, 582] on div at bounding box center [795, 581] width 722 height 46
click at [246, 276] on p "Stop" at bounding box center [235, 285] width 32 height 20
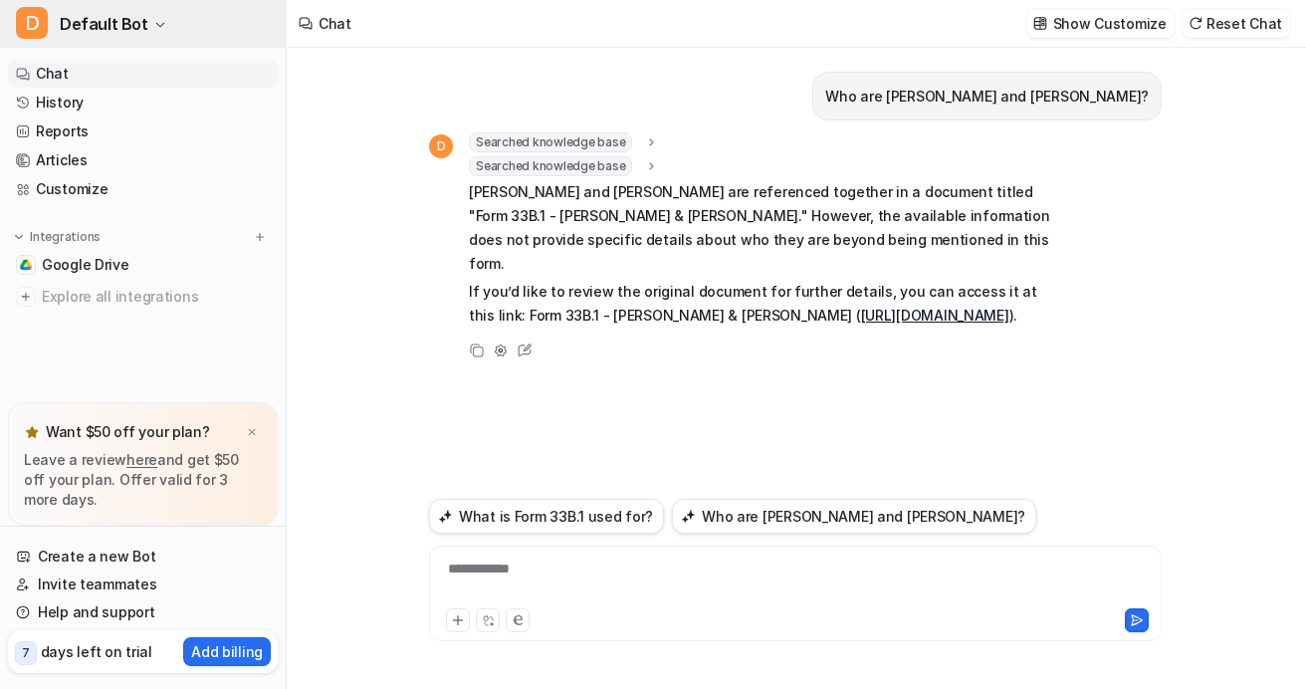
click at [135, 21] on span "Default Bot" at bounding box center [104, 24] width 89 height 28
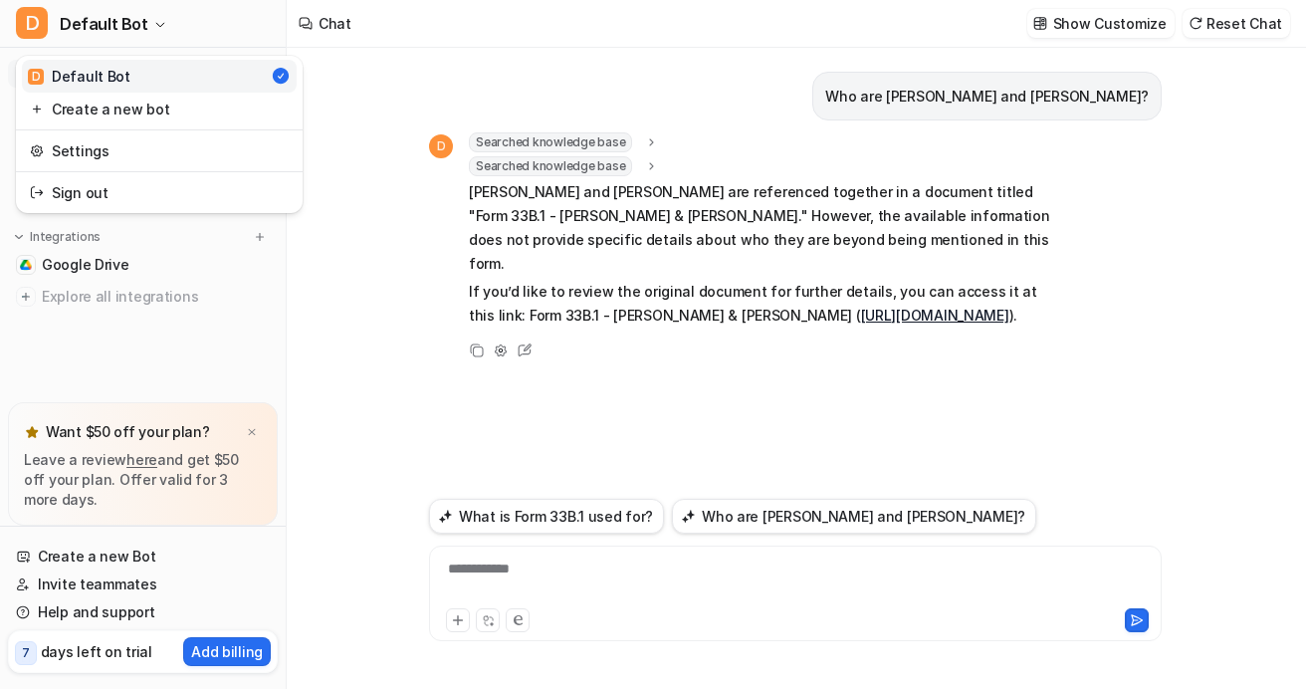
click at [101, 168] on div "Settings" at bounding box center [159, 150] width 287 height 42
click at [99, 161] on link "Settings" at bounding box center [159, 150] width 275 height 33
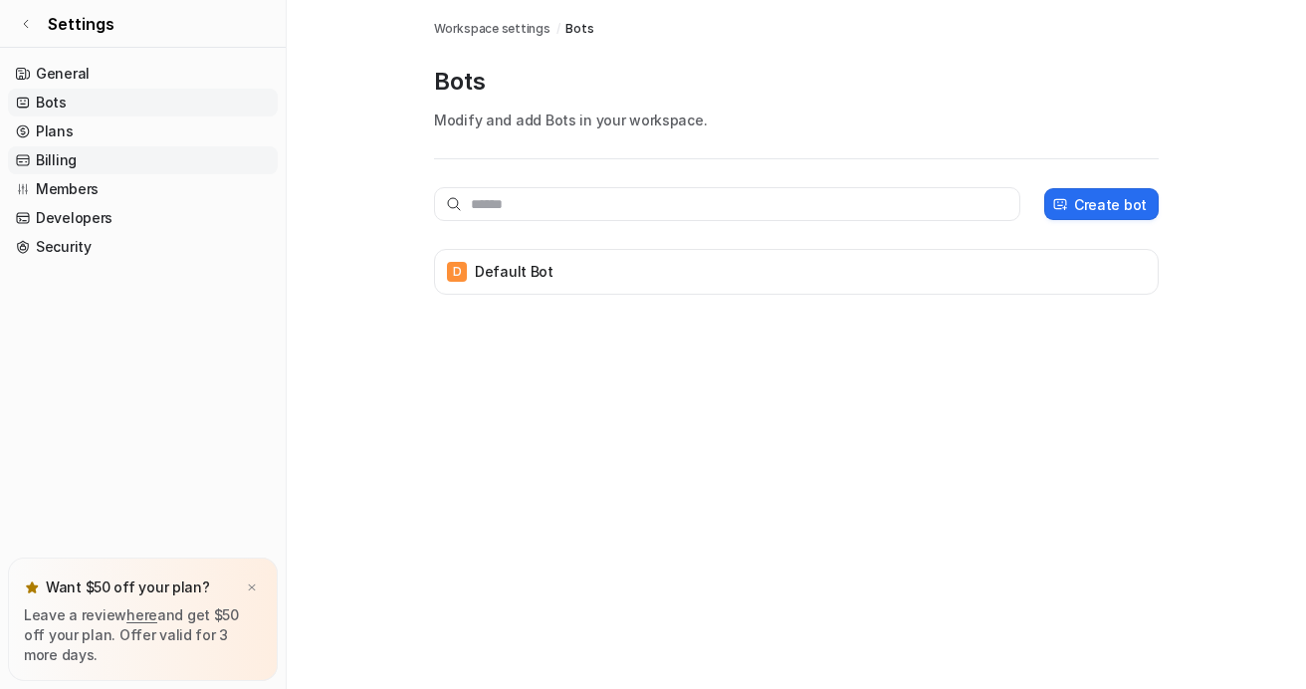
click at [49, 151] on link "Billing" at bounding box center [143, 160] width 270 height 28
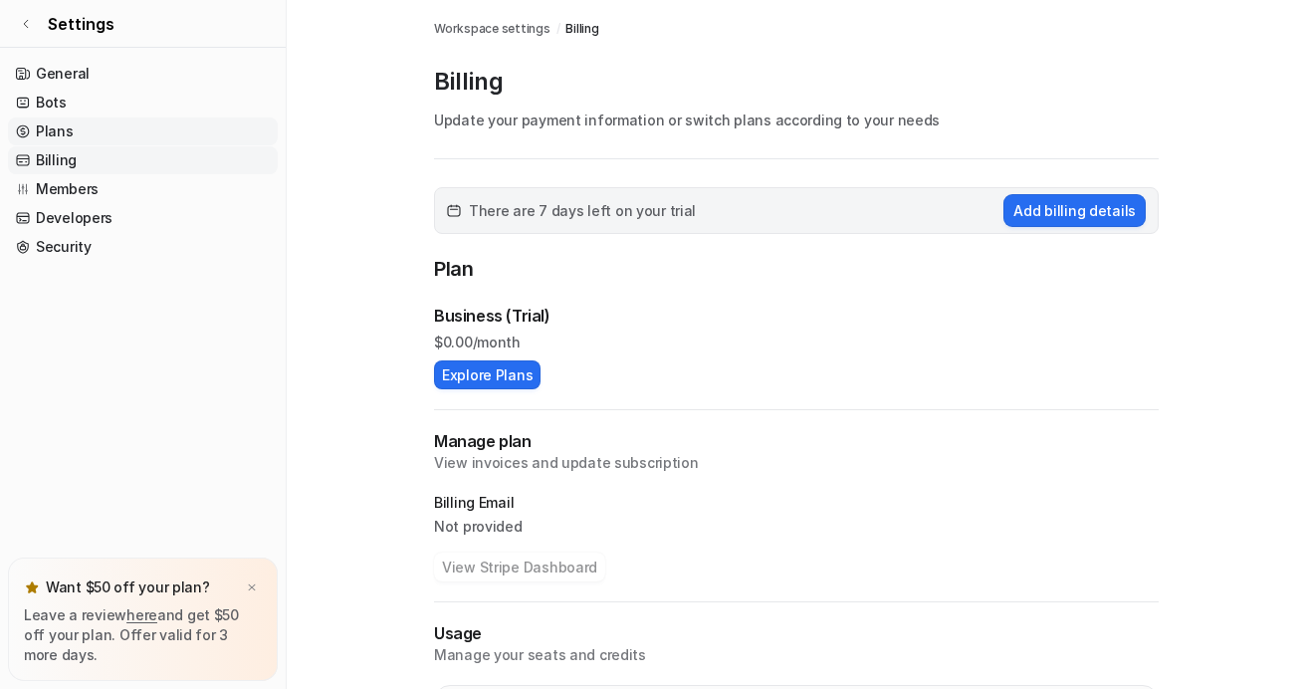
click at [49, 139] on link "Plans" at bounding box center [143, 131] width 270 height 28
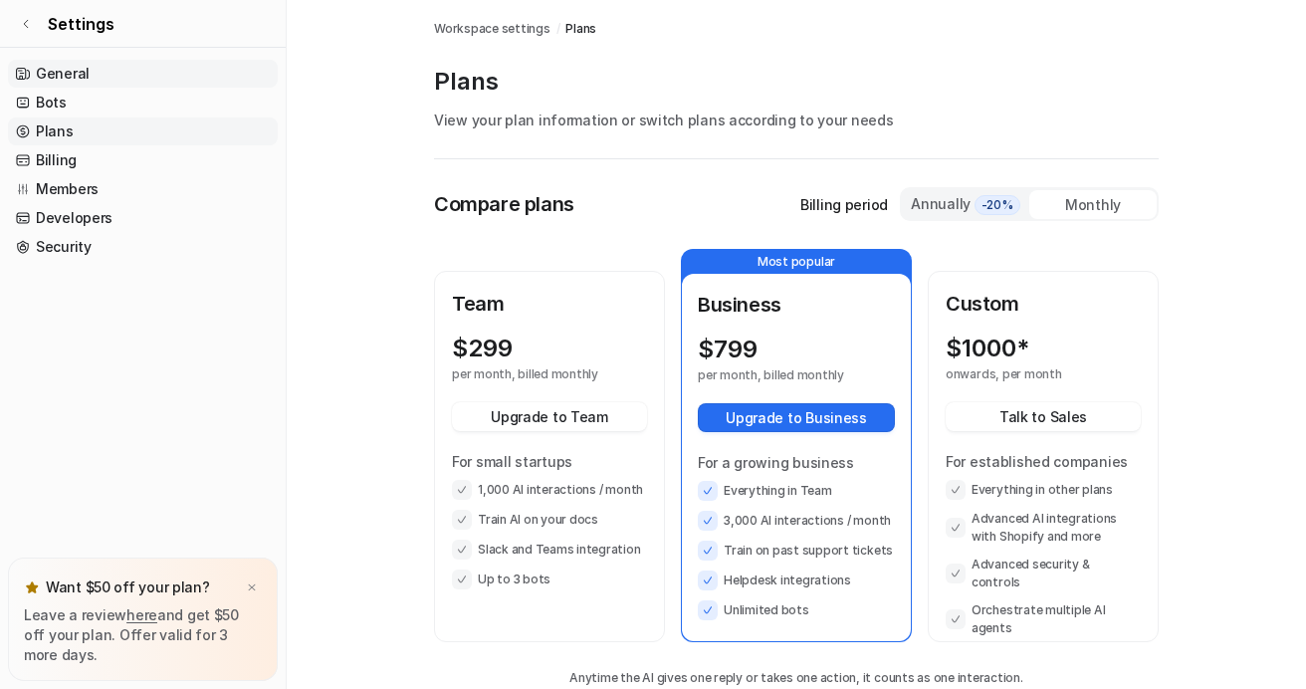
click at [77, 68] on link "General" at bounding box center [143, 74] width 270 height 28
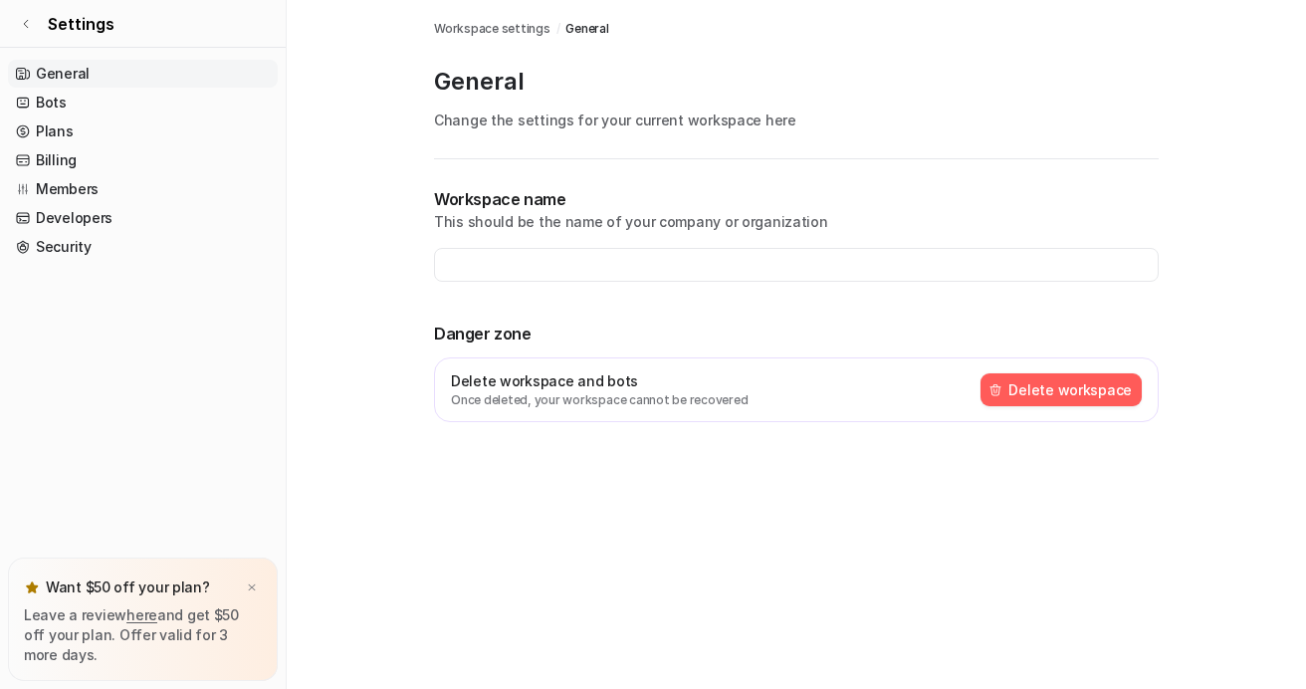
type input "**********"
click at [37, 24] on link "Settings" at bounding box center [143, 24] width 286 height 48
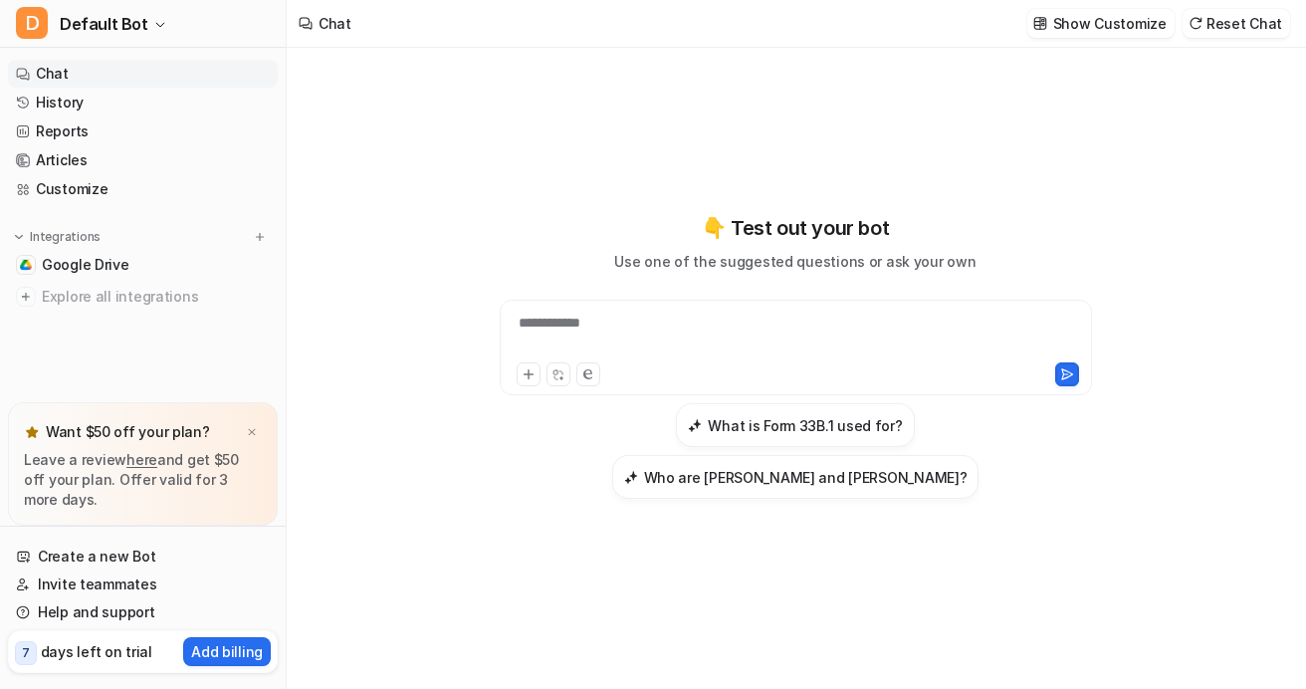
click at [66, 77] on link "Chat" at bounding box center [143, 74] width 270 height 28
click at [704, 315] on div "**********" at bounding box center [796, 335] width 582 height 46
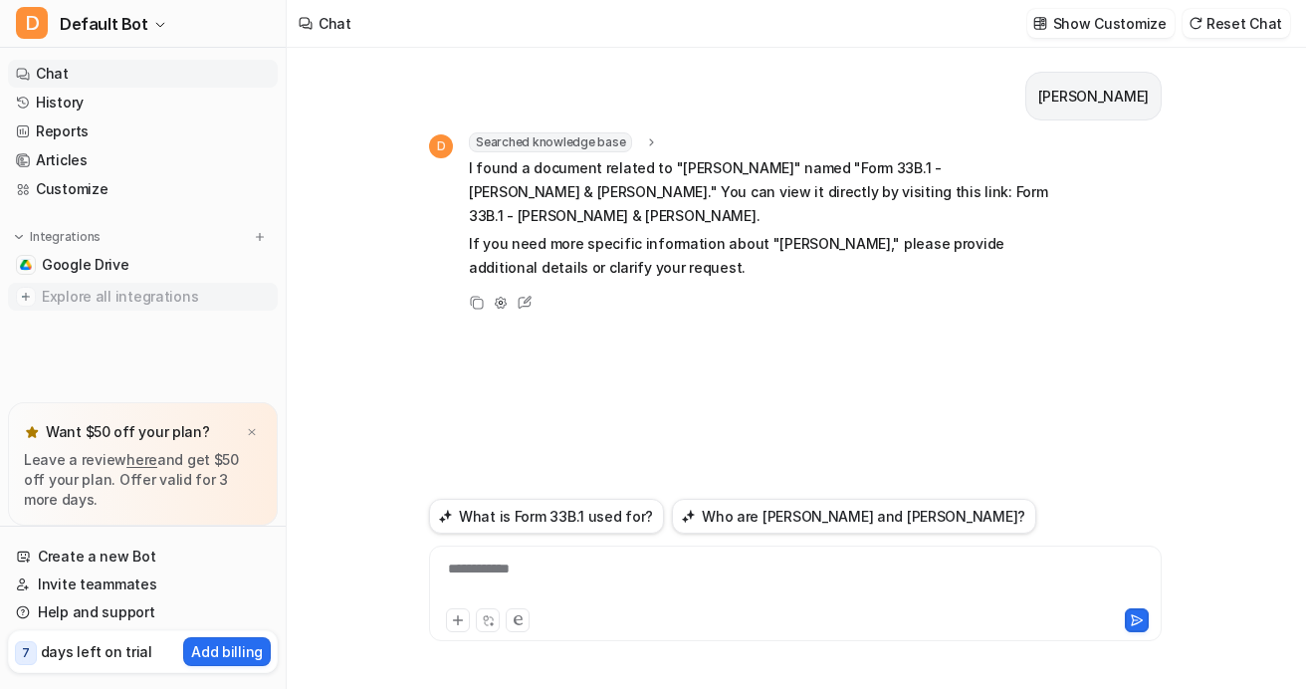
click at [34, 298] on img at bounding box center [26, 297] width 20 height 20
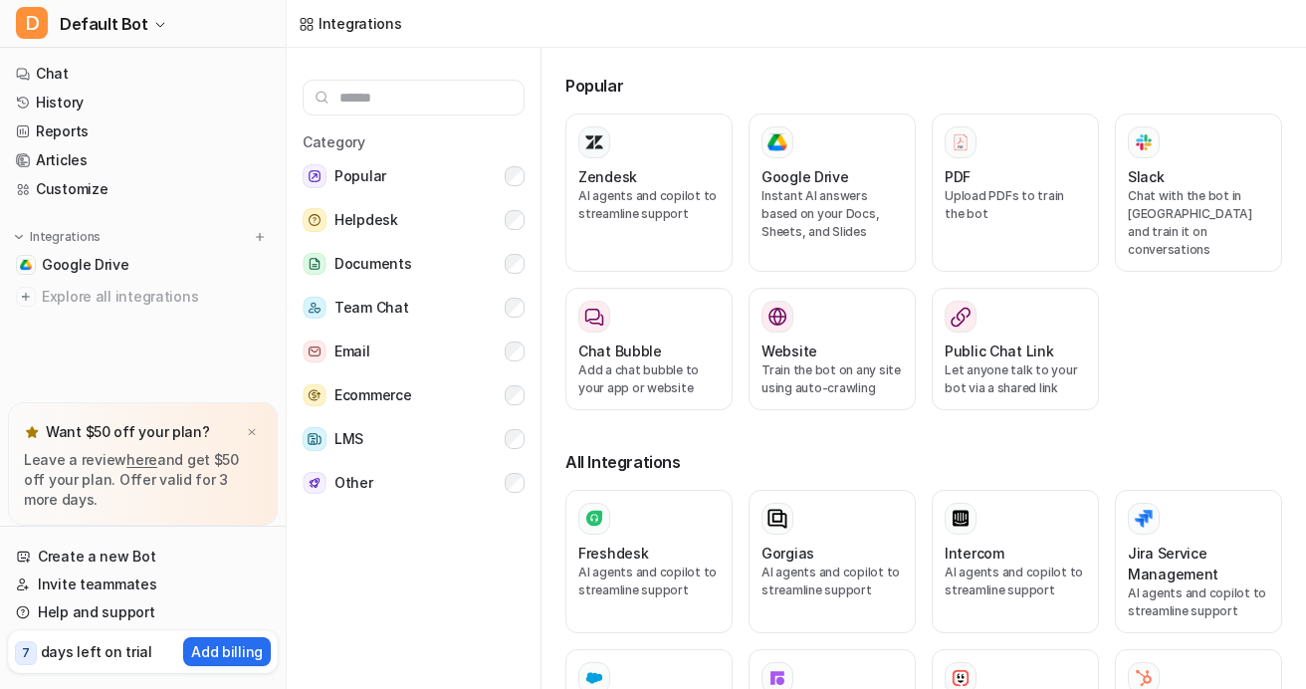
drag, startPoint x: 702, startPoint y: 391, endPoint x: 978, endPoint y: 81, distance: 415.8
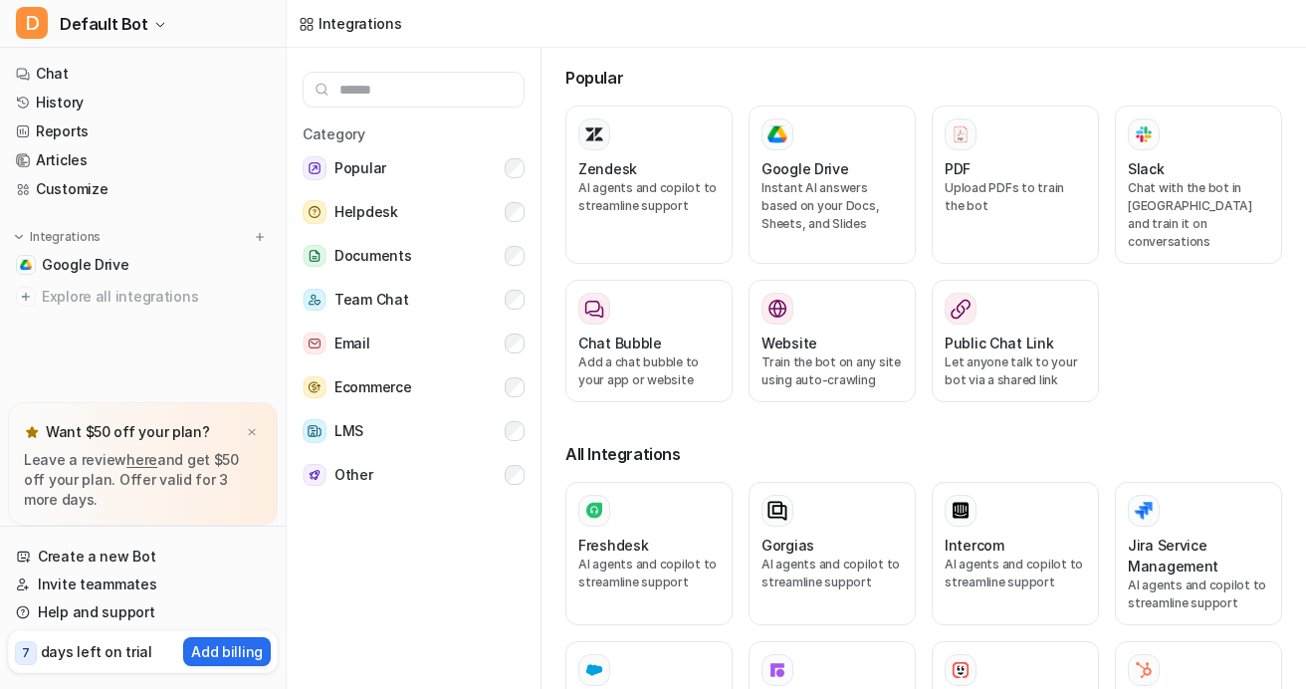
scroll to position [8, 0]
click at [65, 258] on span "Google Drive" at bounding box center [86, 265] width 88 height 20
